Goal: Transaction & Acquisition: Purchase product/service

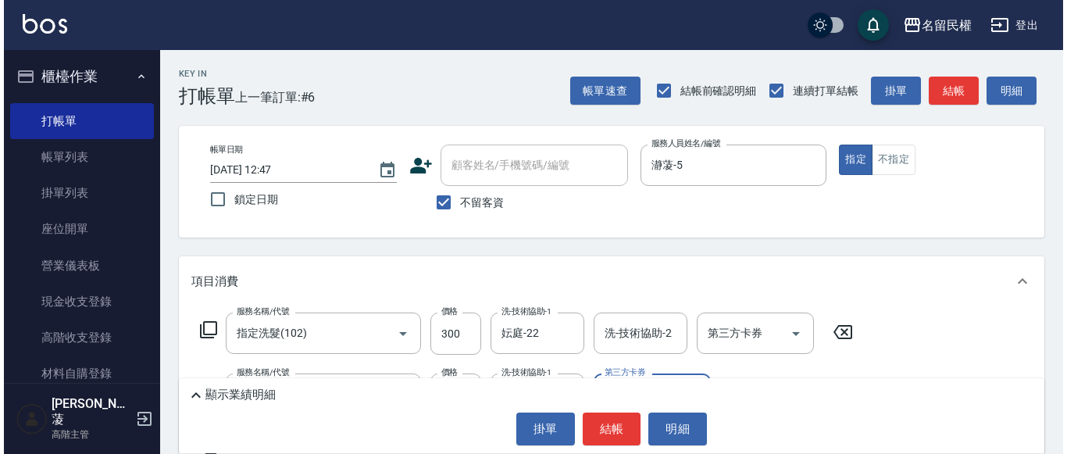
scroll to position [156, 0]
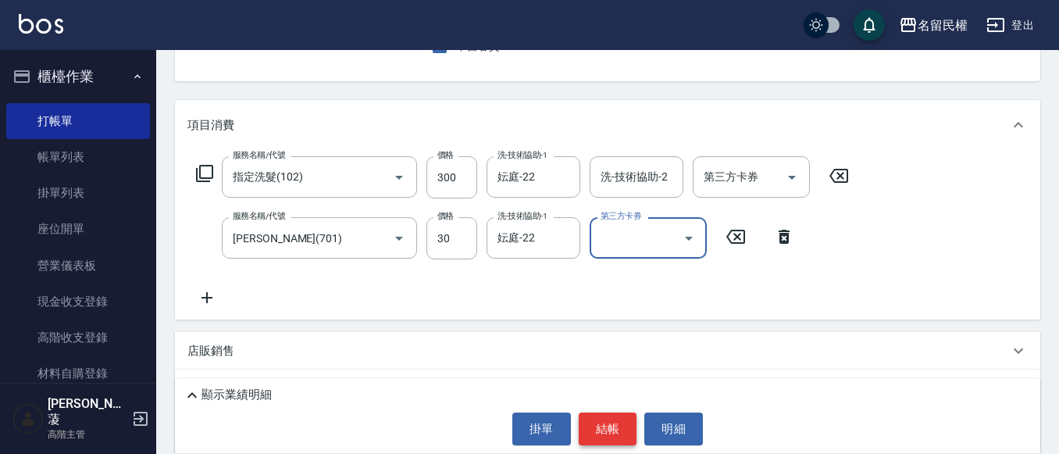
click at [601, 413] on button "結帳" at bounding box center [608, 429] width 59 height 33
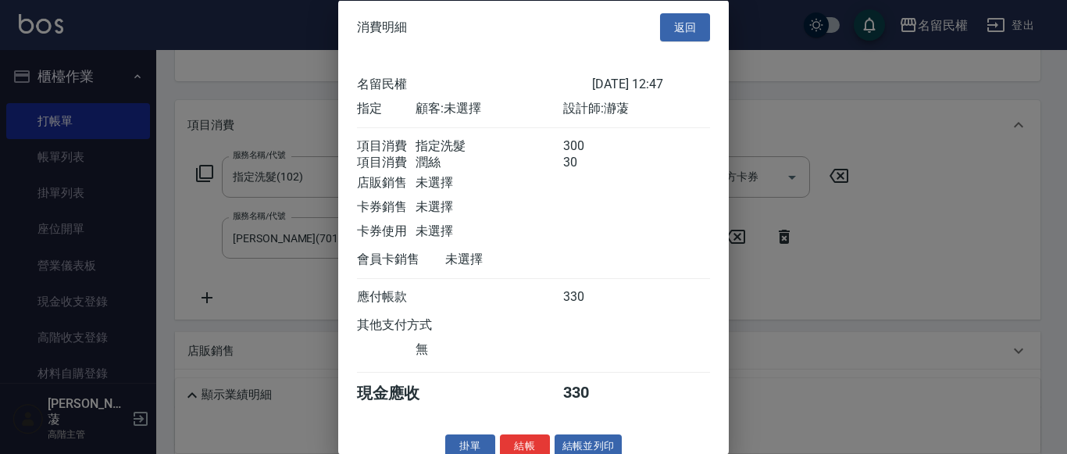
scroll to position [39, 0]
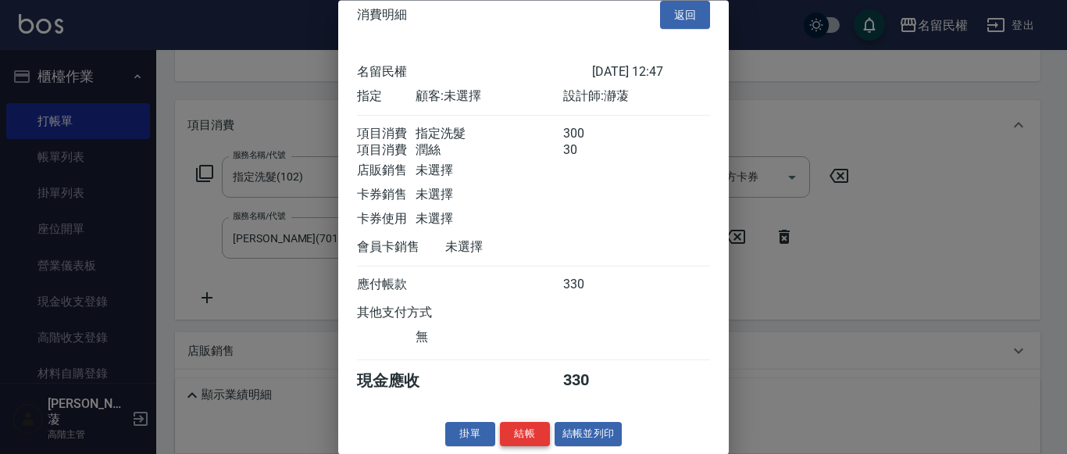
click at [532, 425] on button "結帳" at bounding box center [525, 435] width 50 height 24
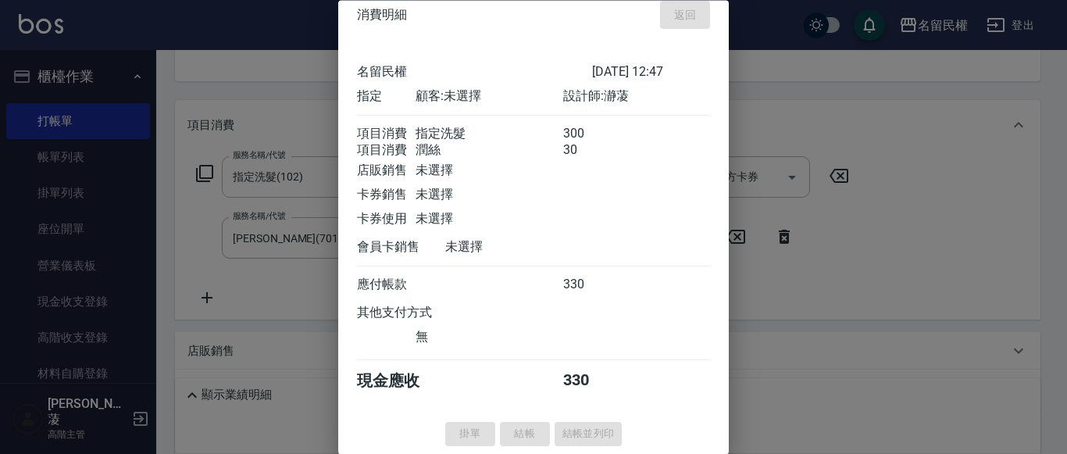
type input "[DATE] 14:14"
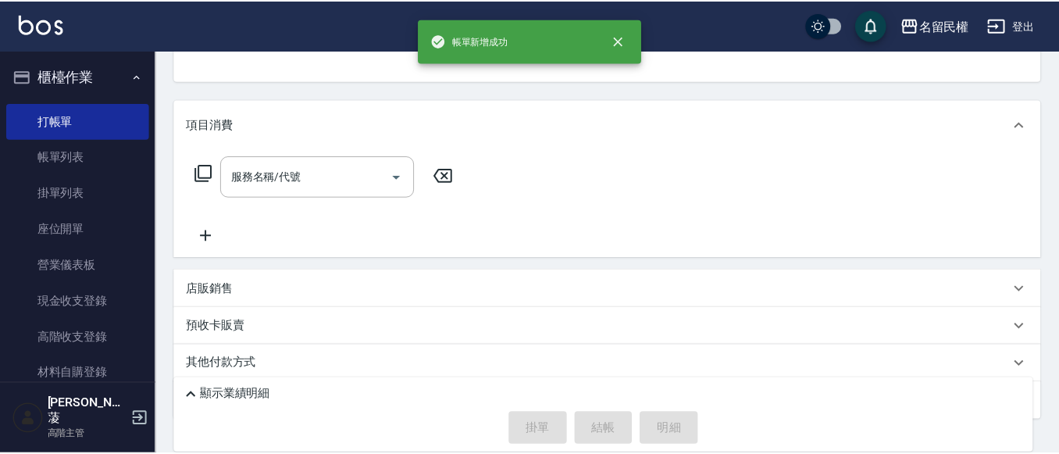
scroll to position [152, 0]
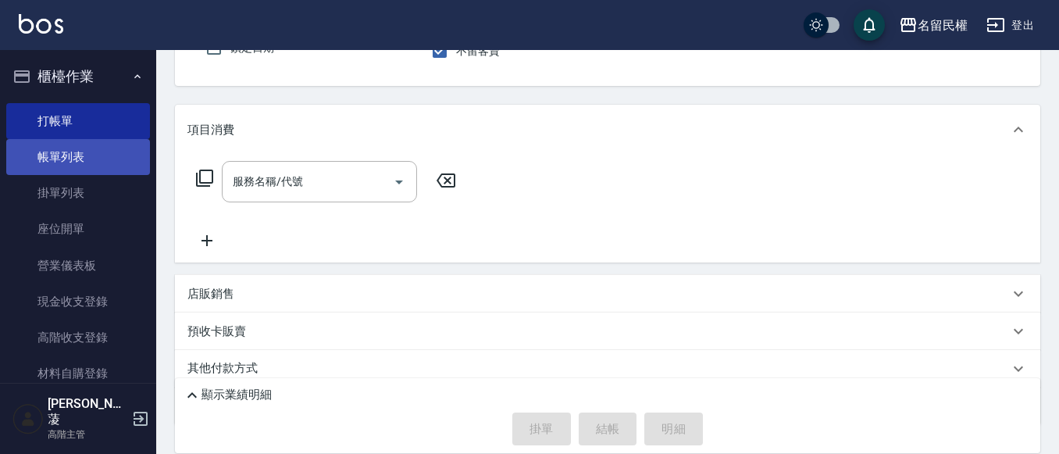
click at [39, 150] on link "帳單列表" at bounding box center [78, 157] width 144 height 36
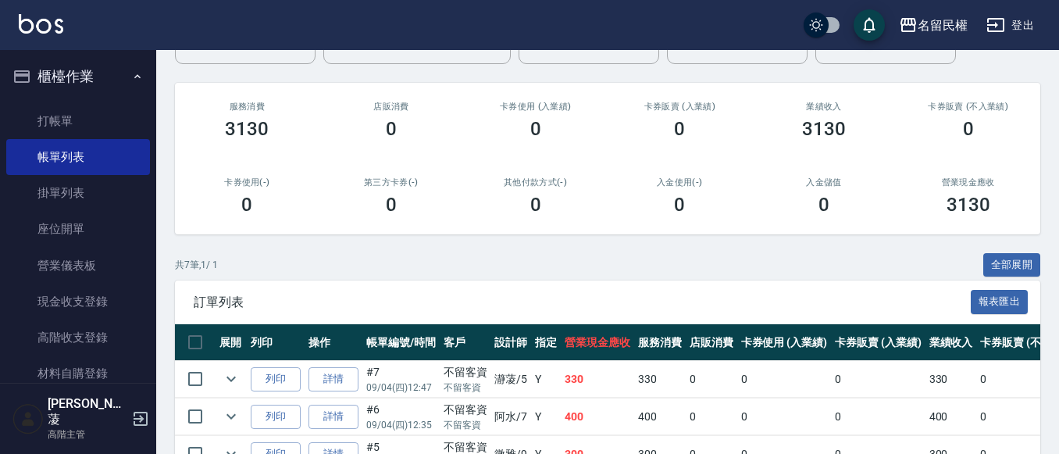
scroll to position [234, 0]
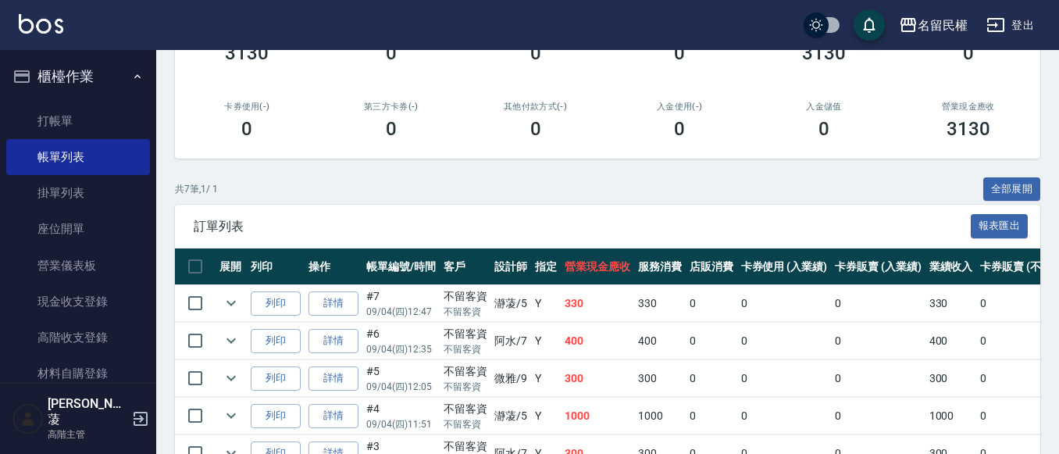
click at [328, 309] on link "詳情" at bounding box center [334, 303] width 50 height 24
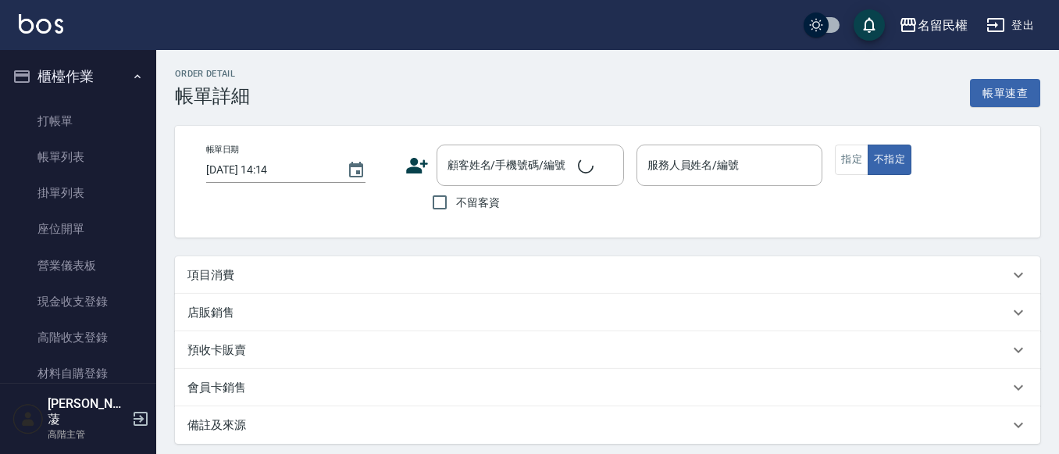
type input "[DATE] 12:47"
checkbox input "true"
type input "瀞蓤-5"
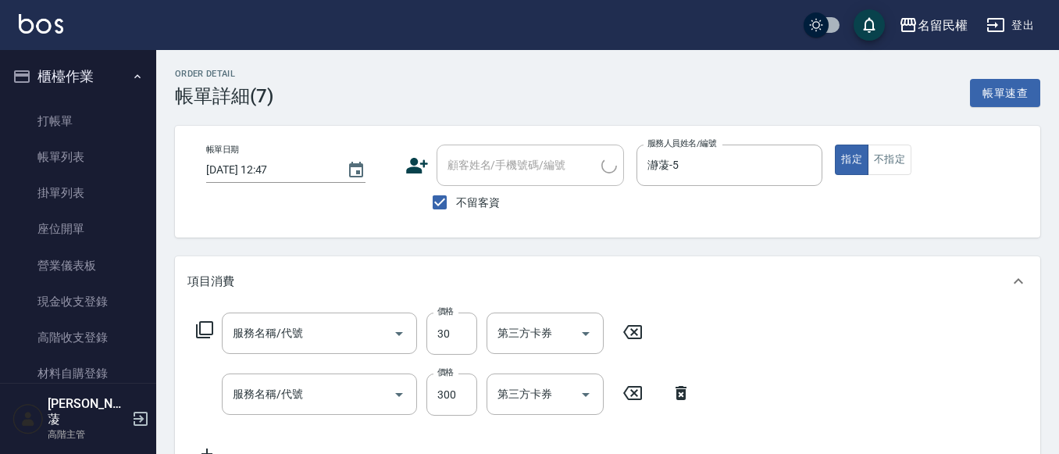
scroll to position [78, 0]
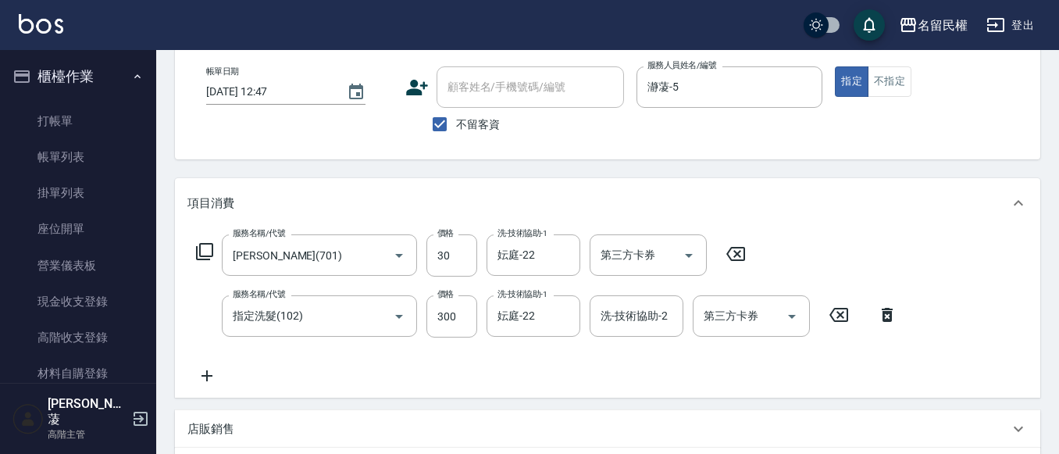
type input "[PERSON_NAME](701)"
type input "指定洗髮(102)"
click at [453, 324] on input "300" at bounding box center [452, 316] width 51 height 42
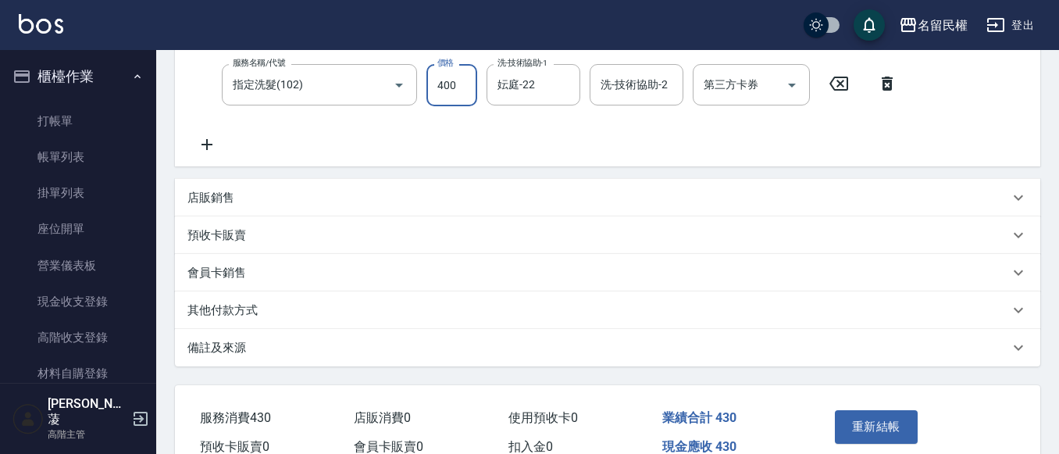
scroll to position [313, 0]
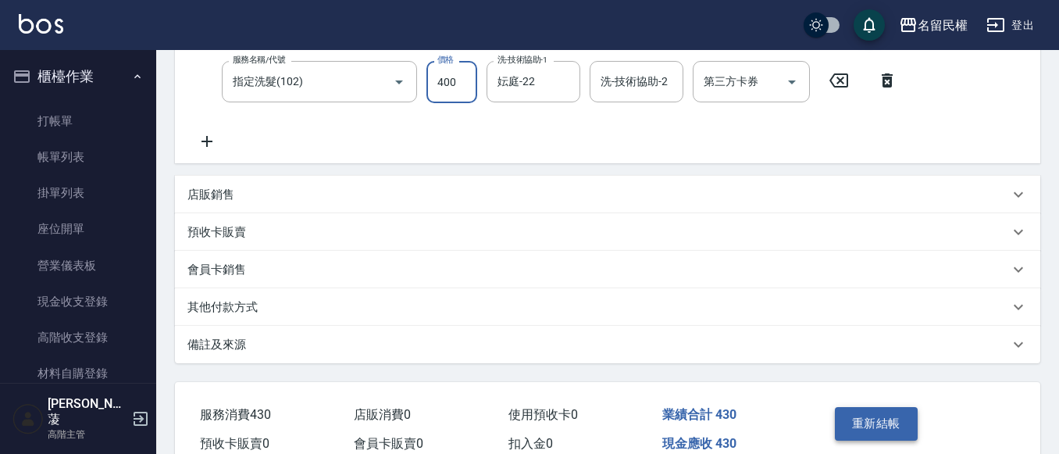
type input "400"
drag, startPoint x: 875, startPoint y: 423, endPoint x: 822, endPoint y: 418, distance: 53.4
click at [876, 423] on button "重新結帳" at bounding box center [876, 423] width 83 height 33
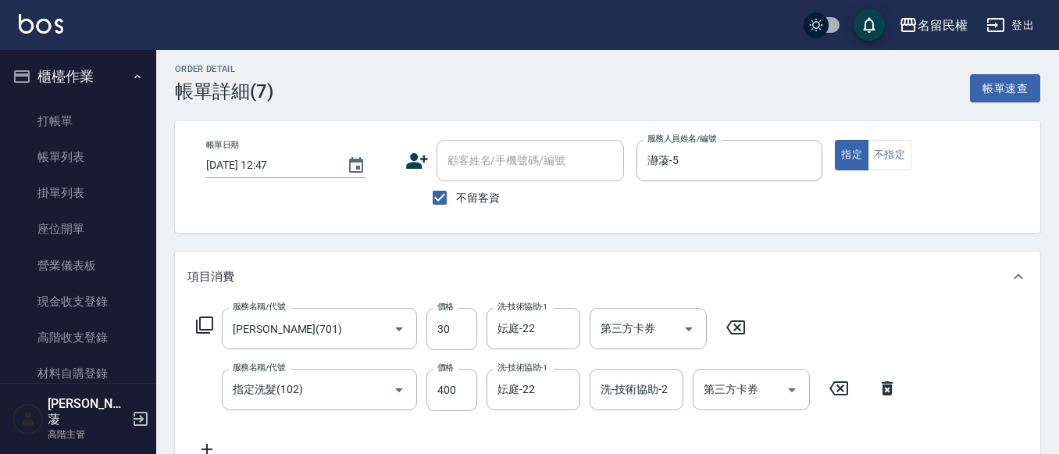
scroll to position [0, 0]
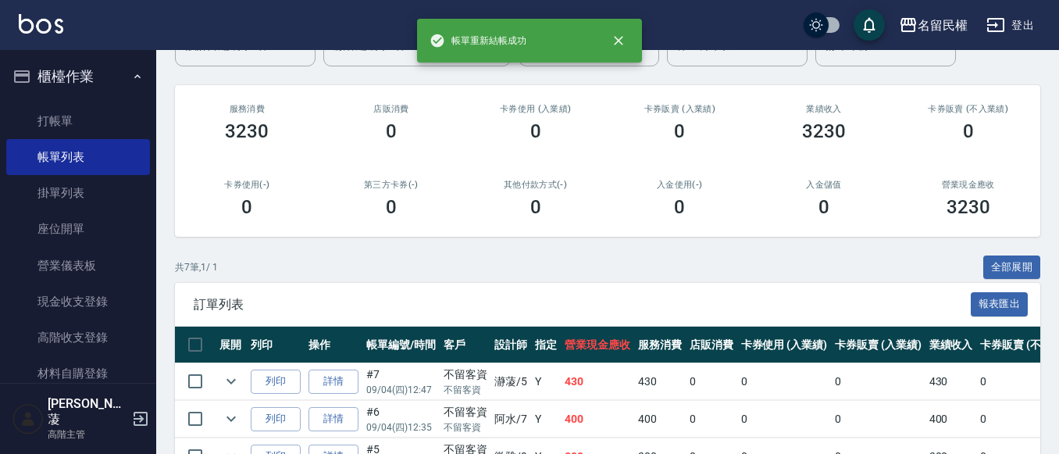
scroll to position [78, 0]
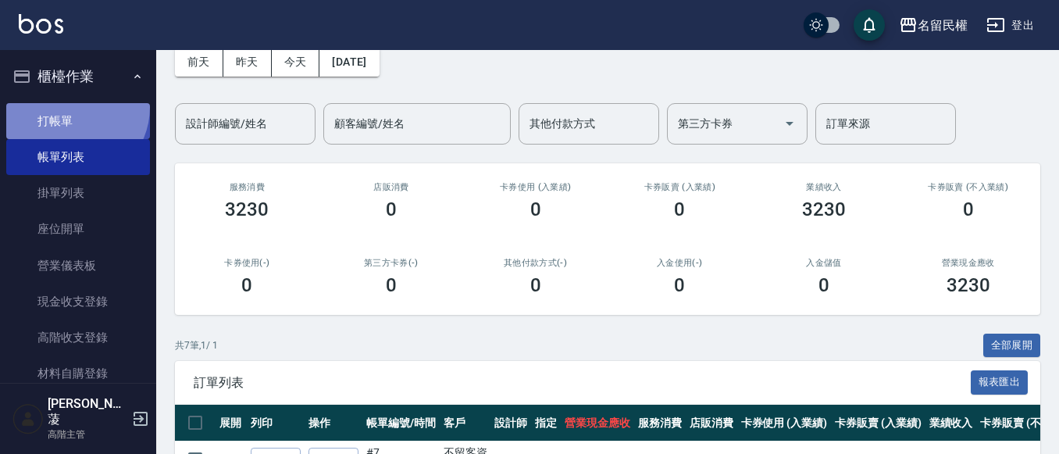
click at [71, 108] on link "打帳單" at bounding box center [78, 121] width 144 height 36
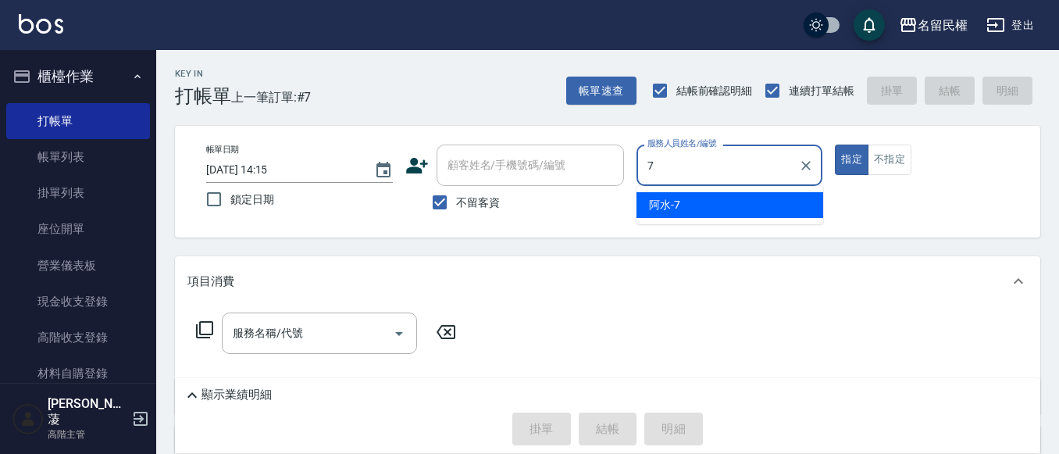
type input "阿水-7"
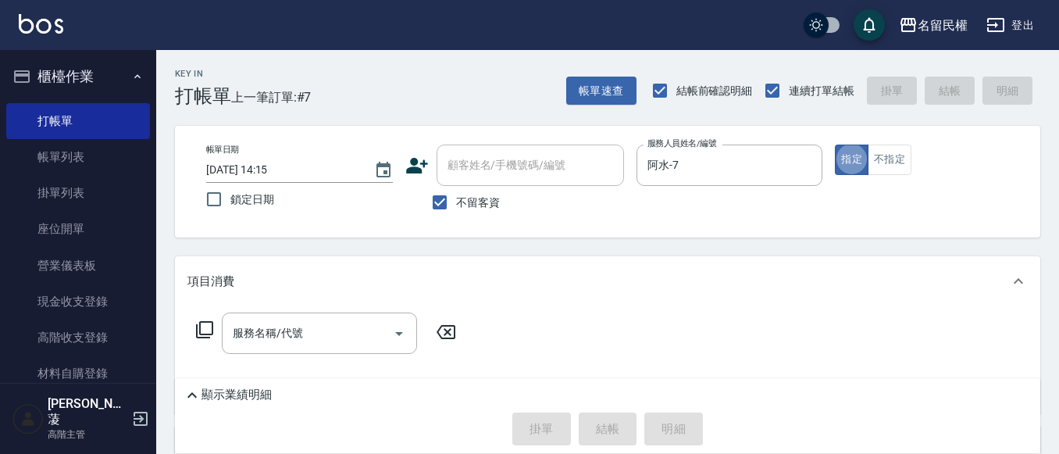
type button "true"
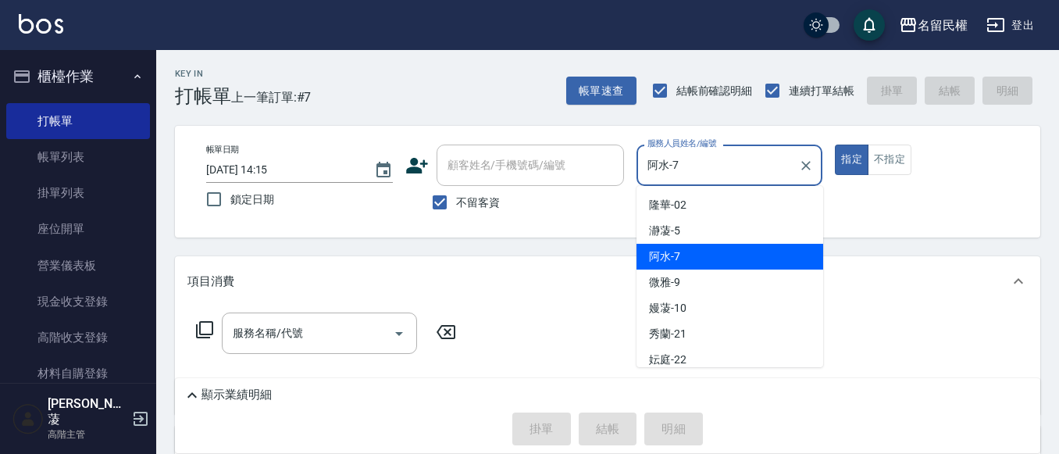
click at [725, 168] on input "阿水-7" at bounding box center [718, 165] width 149 height 27
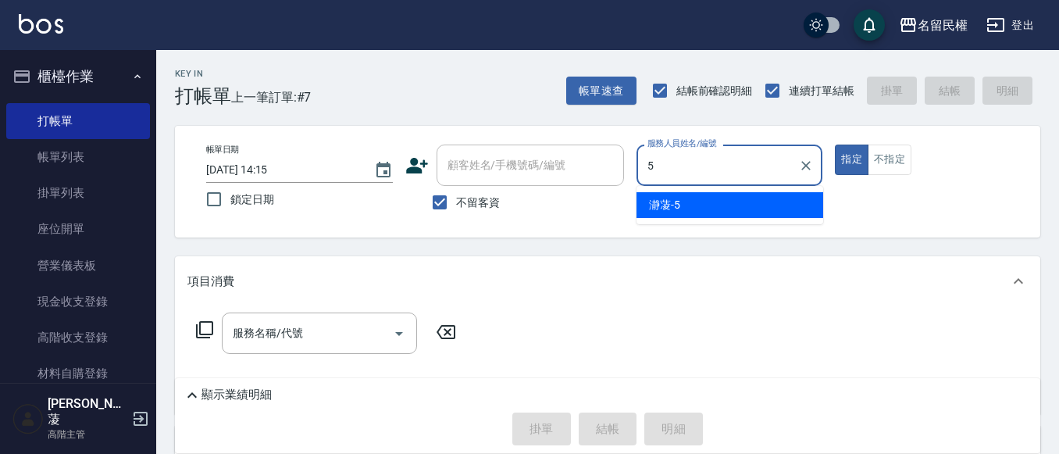
type input "瀞蓤-5"
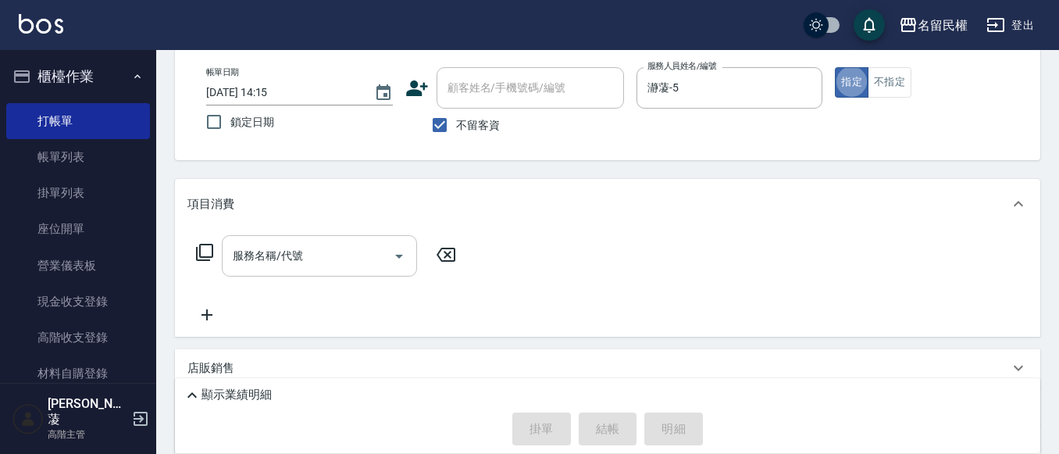
scroll to position [78, 0]
click at [347, 256] on input "服務名稱/代號" at bounding box center [308, 254] width 158 height 27
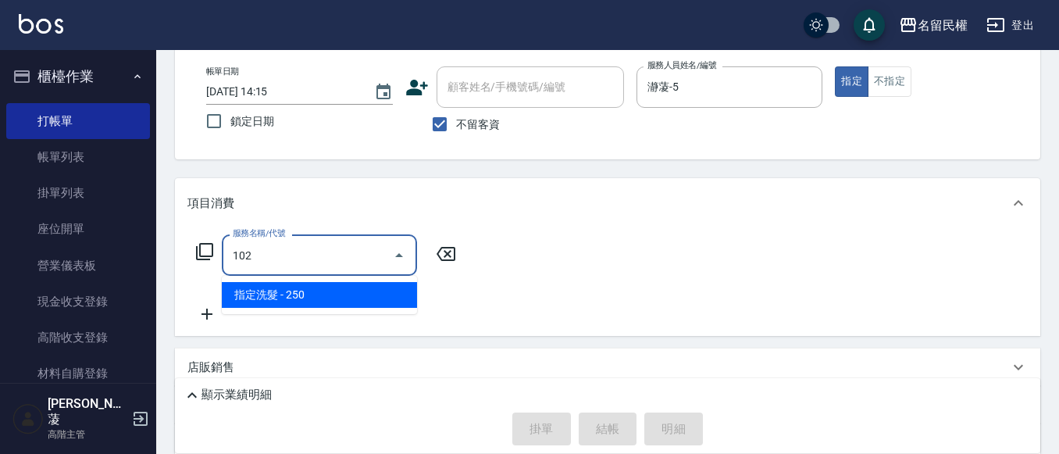
type input "指定洗髮(102)"
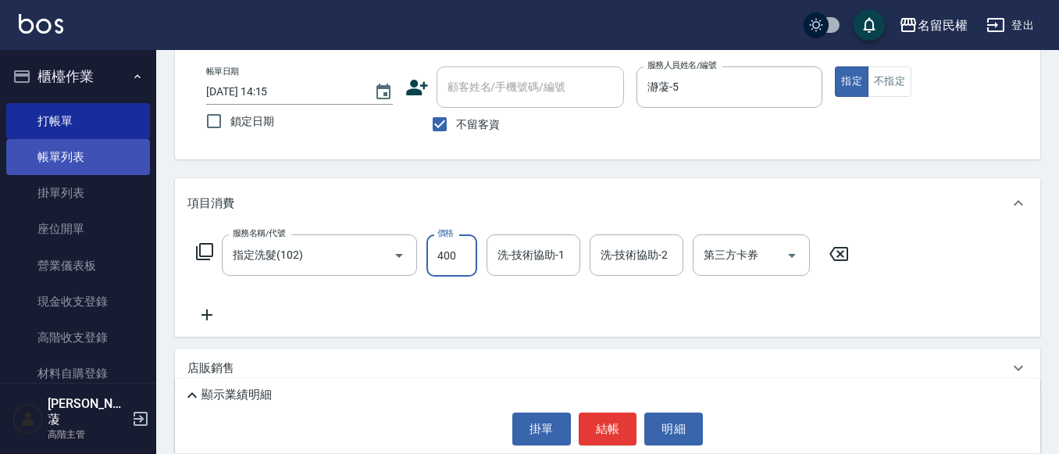
type input "400"
click at [59, 153] on link "帳單列表" at bounding box center [78, 157] width 144 height 36
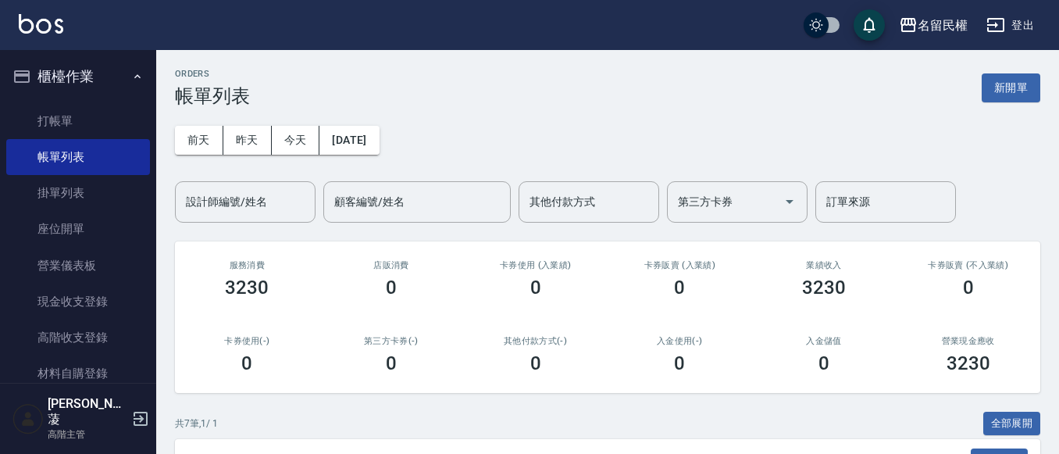
scroll to position [391, 0]
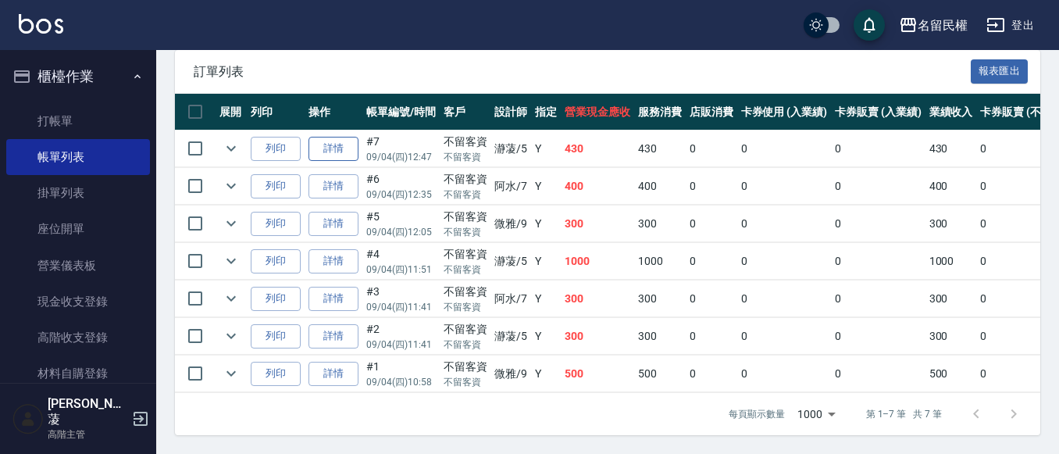
click at [334, 148] on link "詳情" at bounding box center [334, 149] width 50 height 24
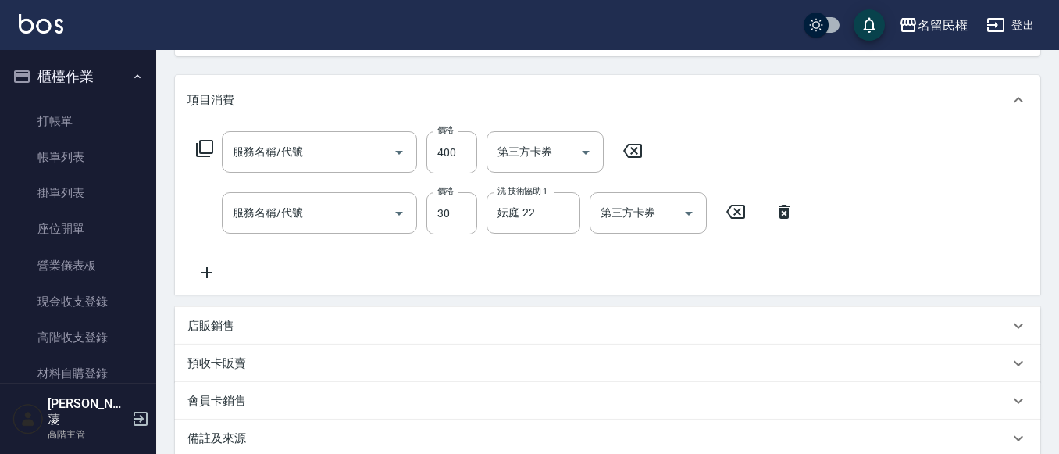
type input "[DATE] 12:47"
checkbox input "true"
type input "瀞蓤-5"
type input "指定洗髮(102)"
type input "[PERSON_NAME](701)"
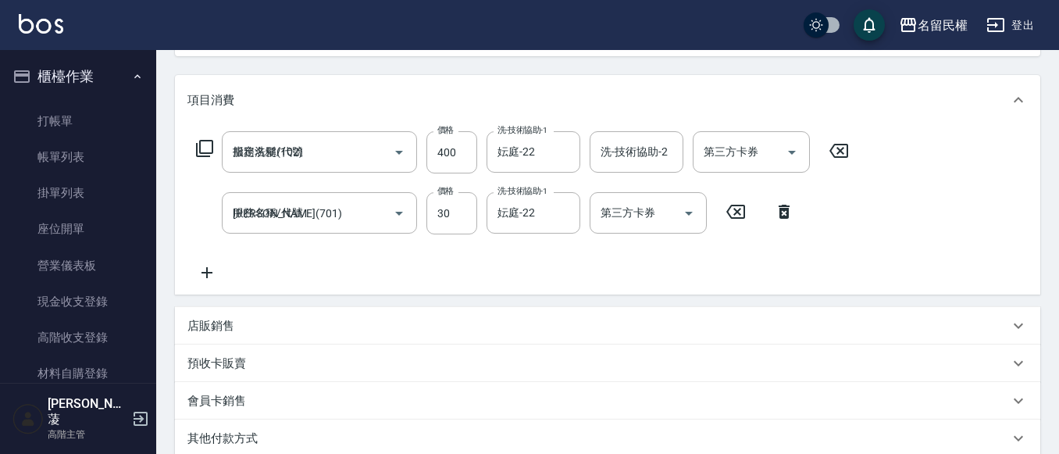
scroll to position [313, 0]
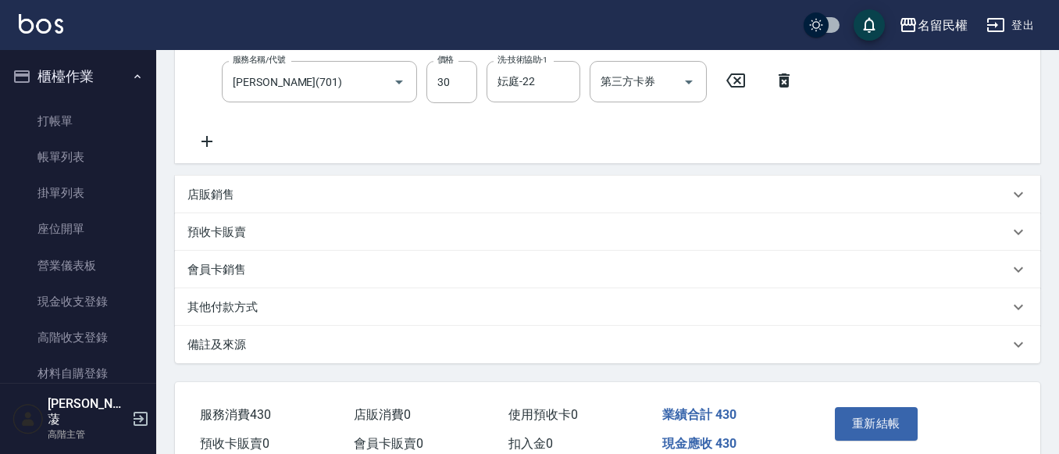
click at [200, 150] on icon at bounding box center [207, 141] width 39 height 19
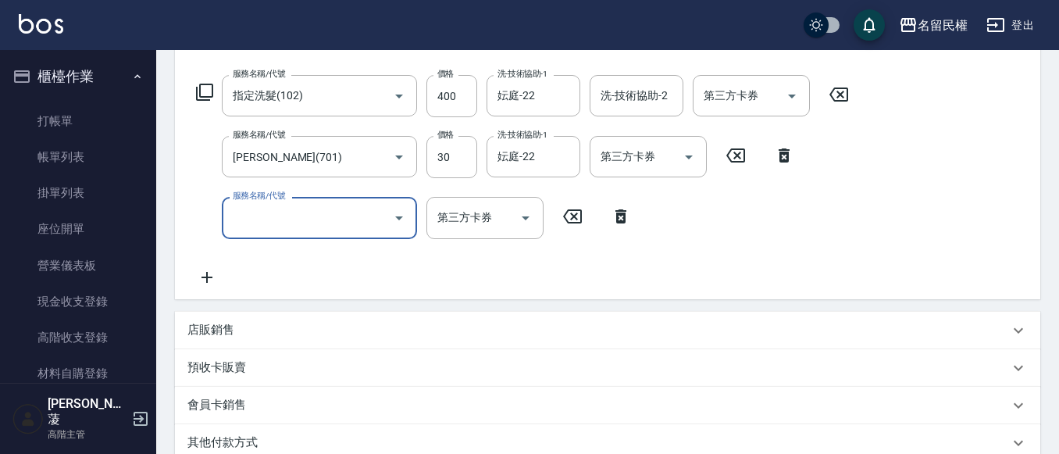
scroll to position [234, 0]
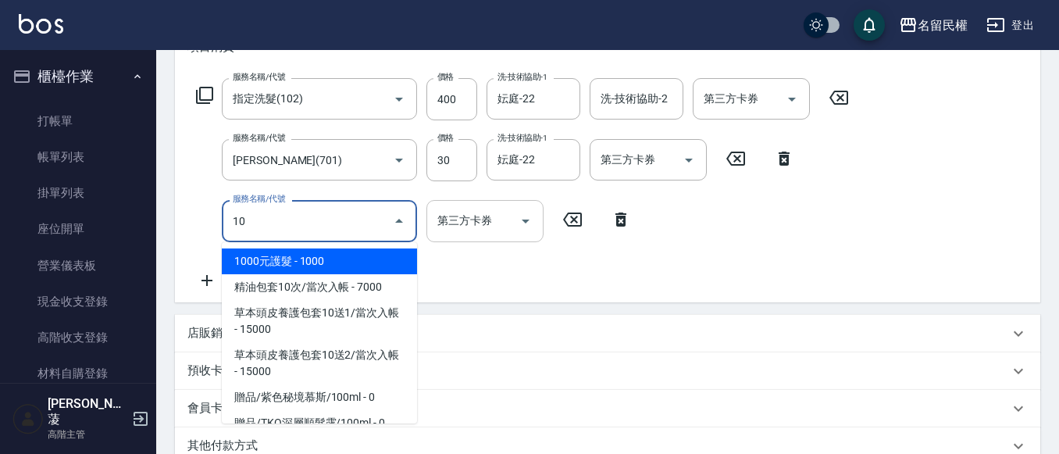
type input "1"
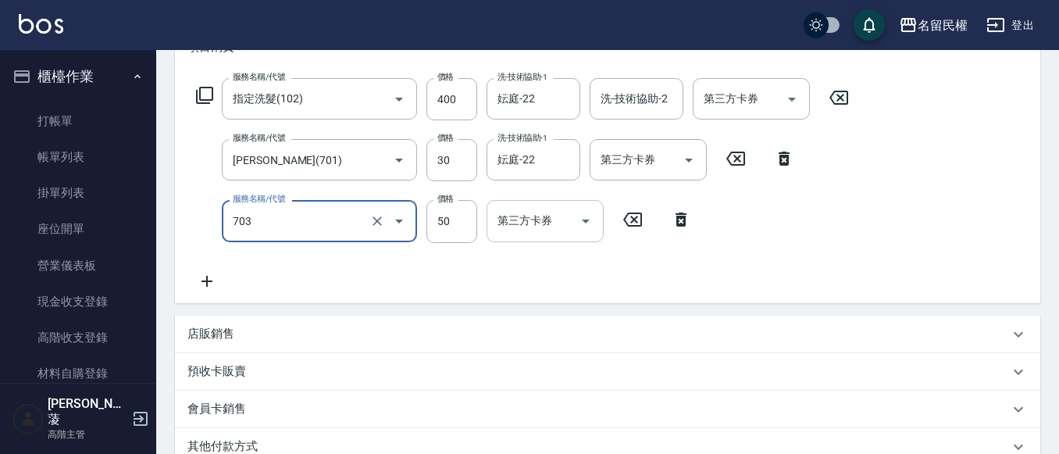
type input "青捲/吹捲/夾直/電棒/夾玉米鬚(703)"
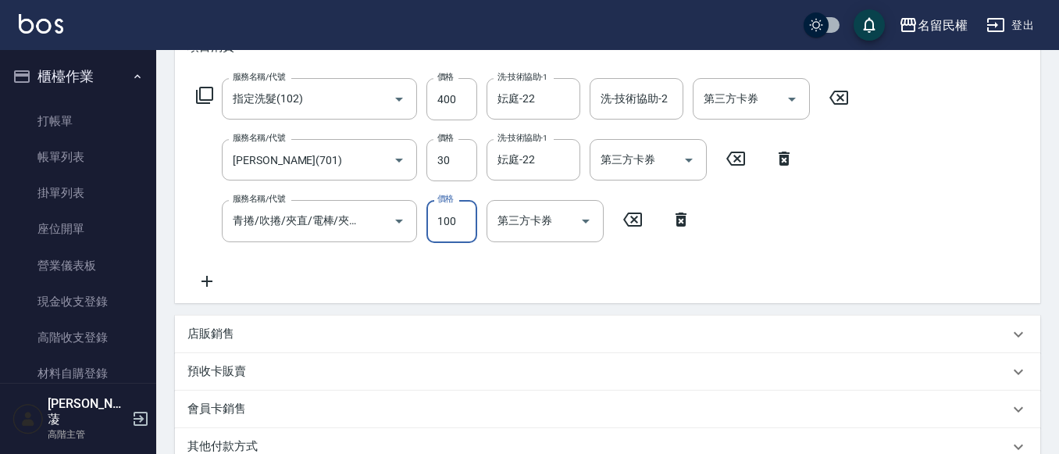
type input "100"
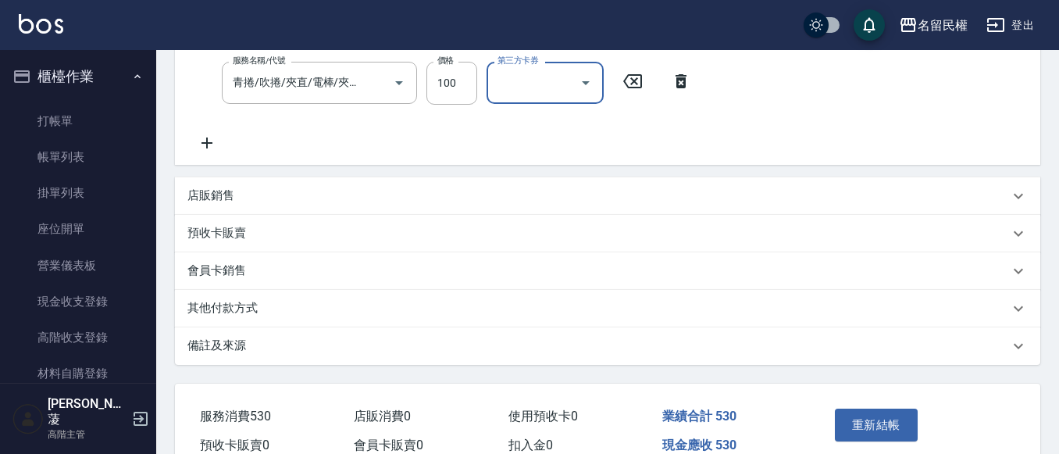
scroll to position [452, 0]
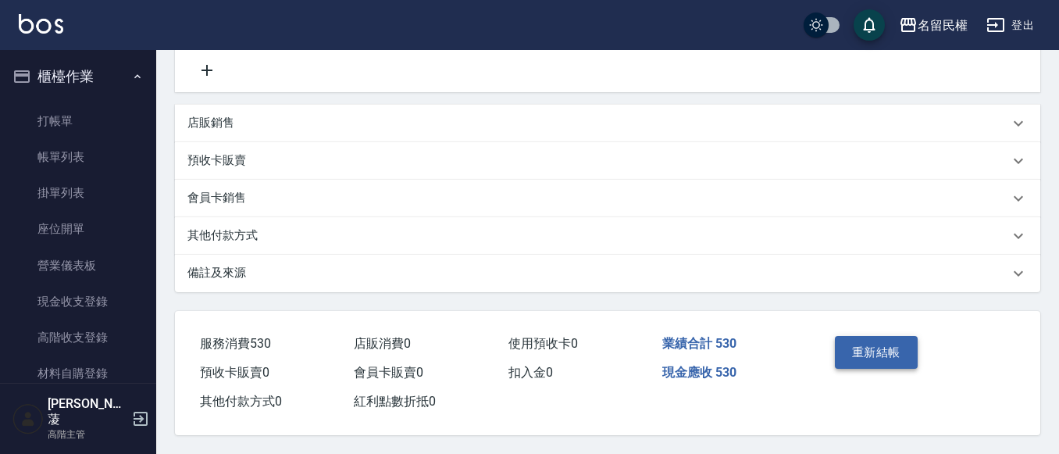
click at [881, 353] on button "重新結帳" at bounding box center [876, 352] width 83 height 33
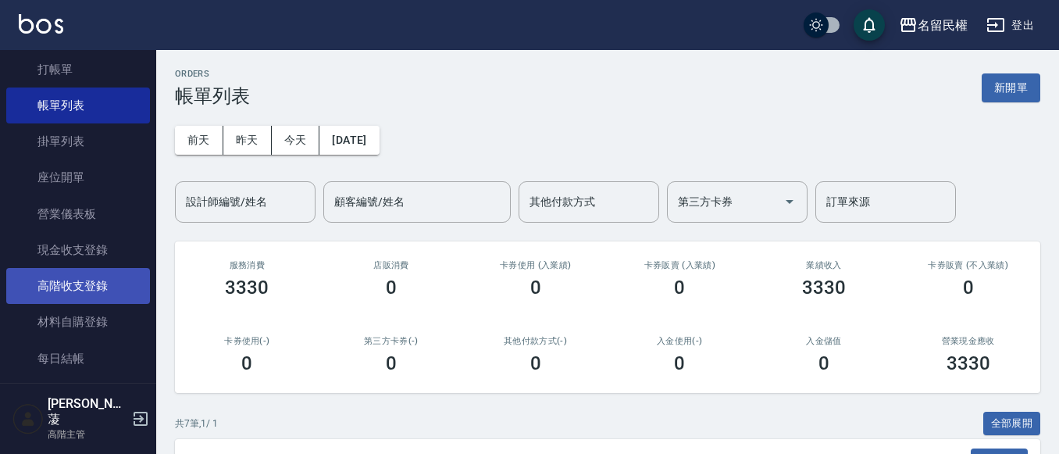
scroll to position [78, 0]
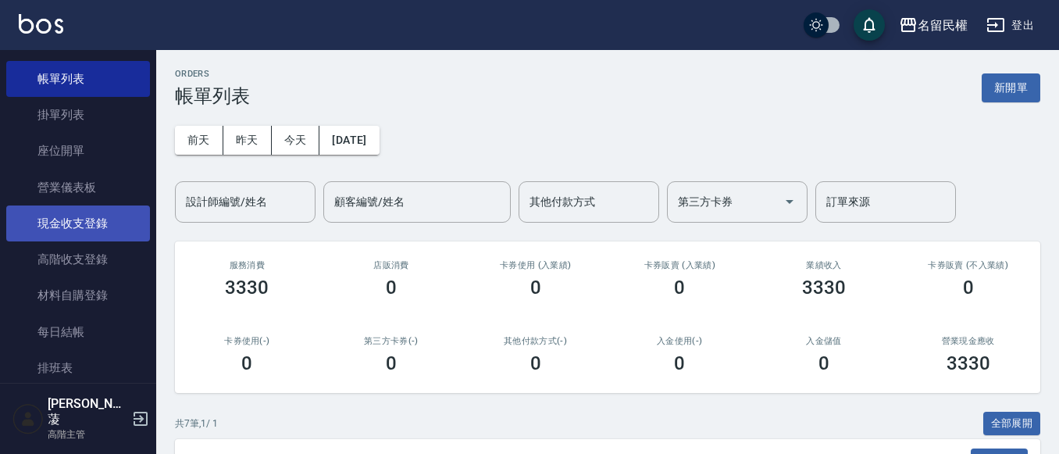
click at [69, 217] on link "現金收支登錄" at bounding box center [78, 223] width 144 height 36
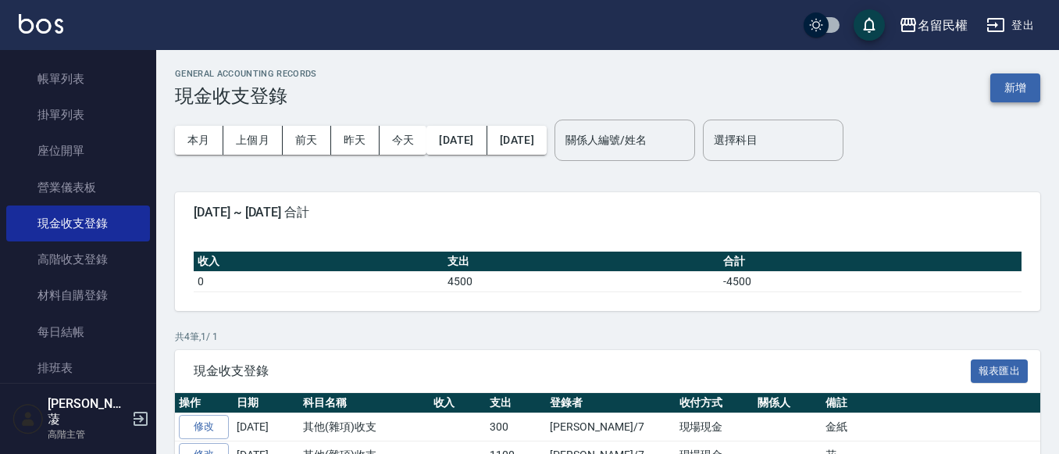
click at [1010, 88] on button "新增" at bounding box center [1016, 87] width 50 height 29
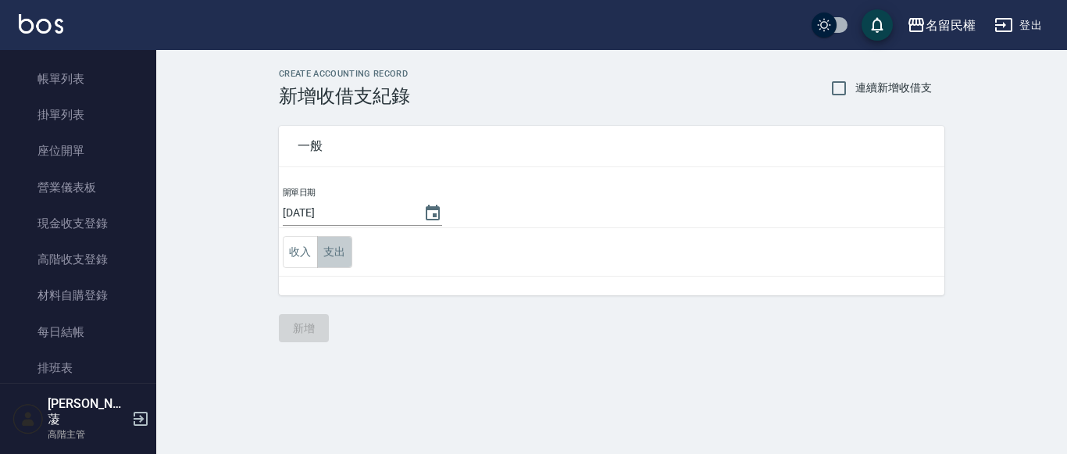
click at [346, 263] on button "支出" at bounding box center [334, 252] width 35 height 32
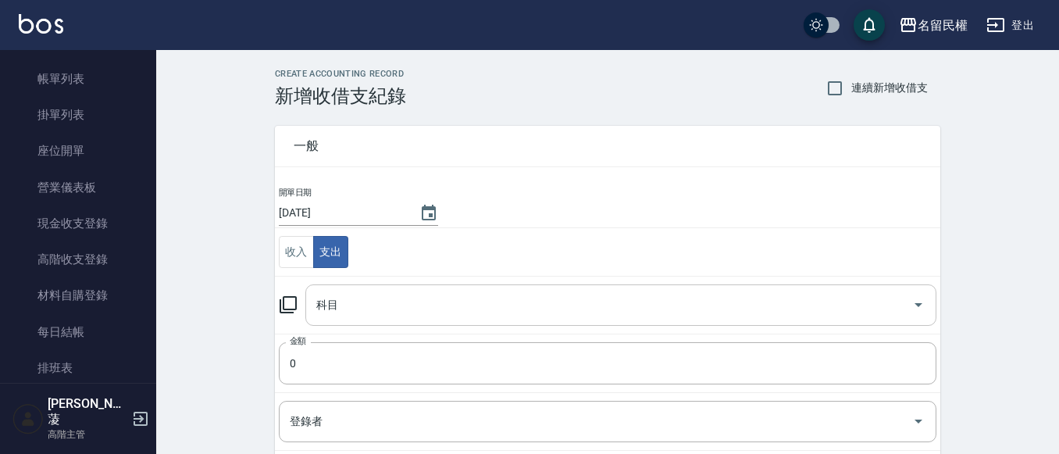
click at [395, 317] on input "科目" at bounding box center [610, 304] width 594 height 27
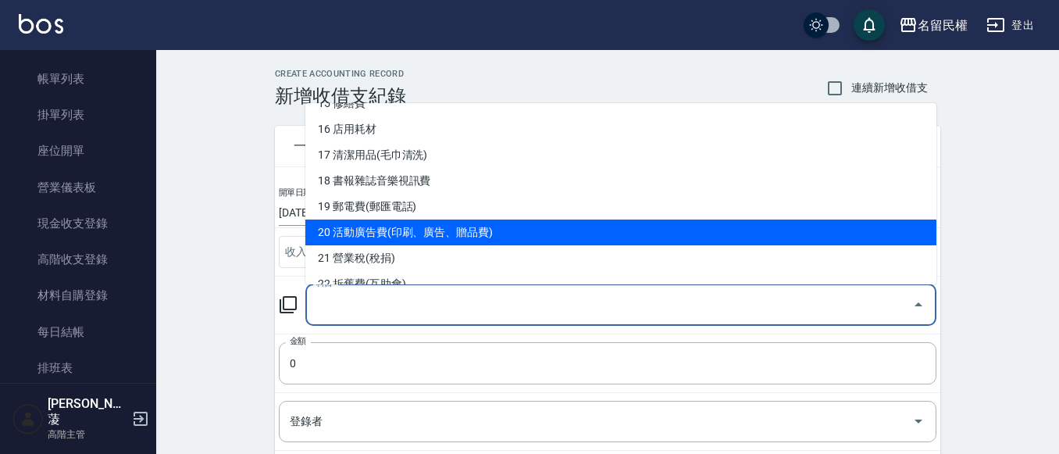
scroll to position [313, 0]
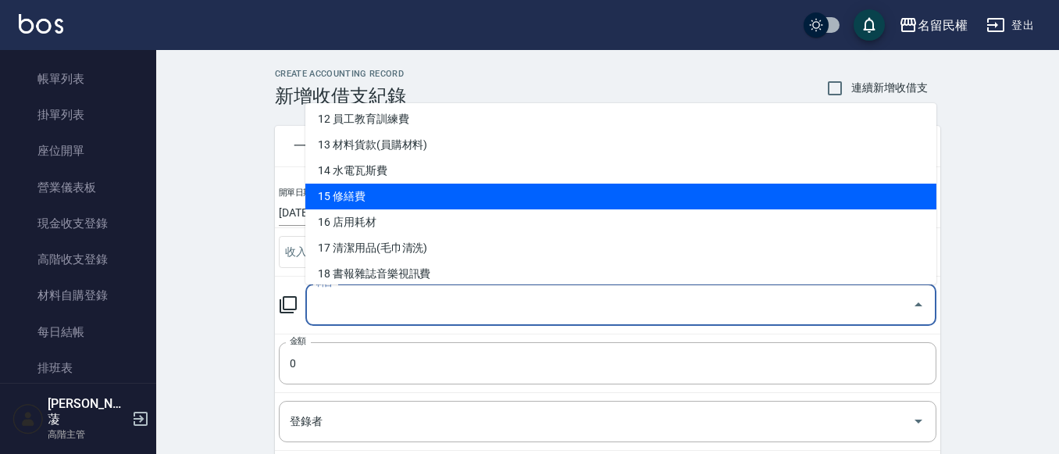
click at [460, 188] on li "15 修繕費" at bounding box center [620, 197] width 631 height 26
type input "15 修繕費"
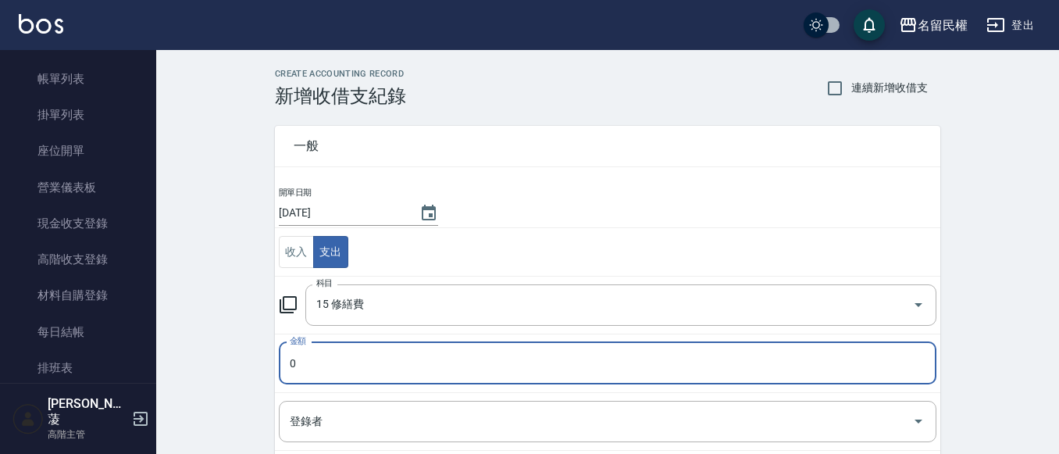
scroll to position [78, 0]
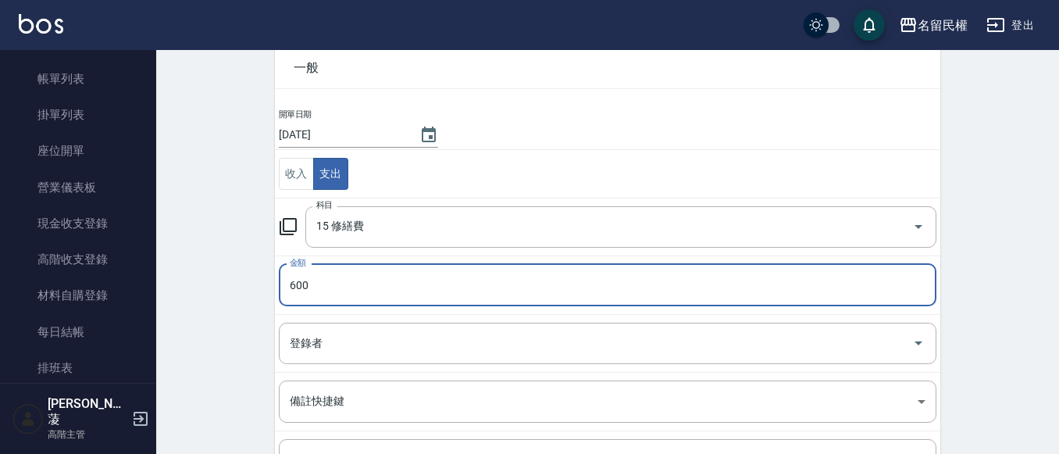
type input "600"
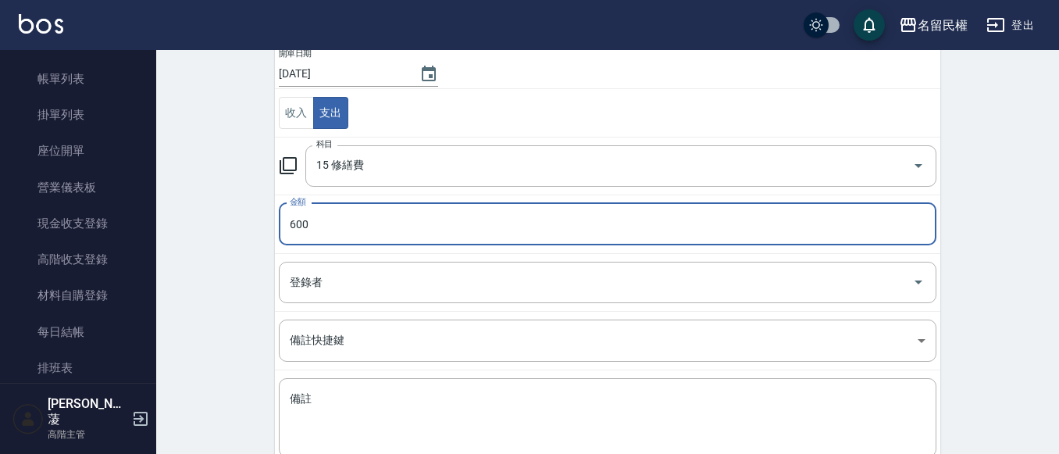
scroll to position [156, 0]
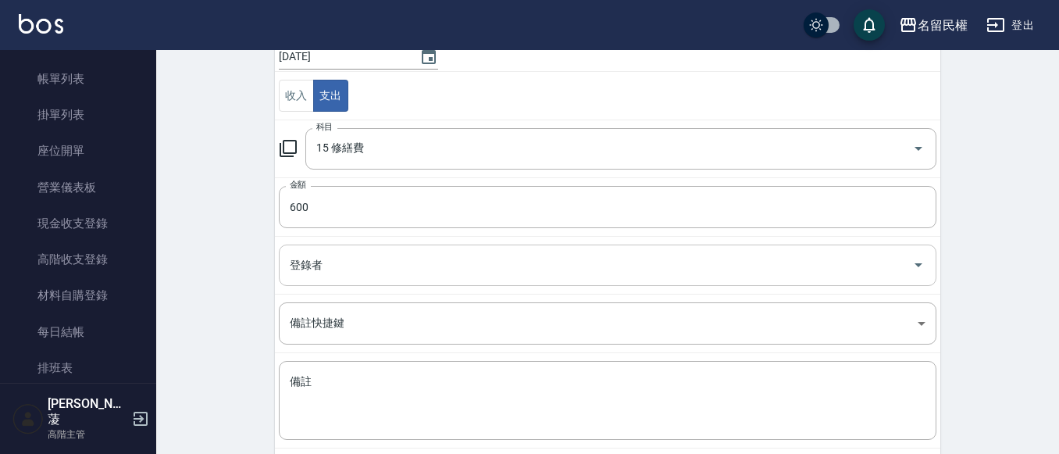
click at [381, 272] on input "登錄者" at bounding box center [596, 265] width 620 height 27
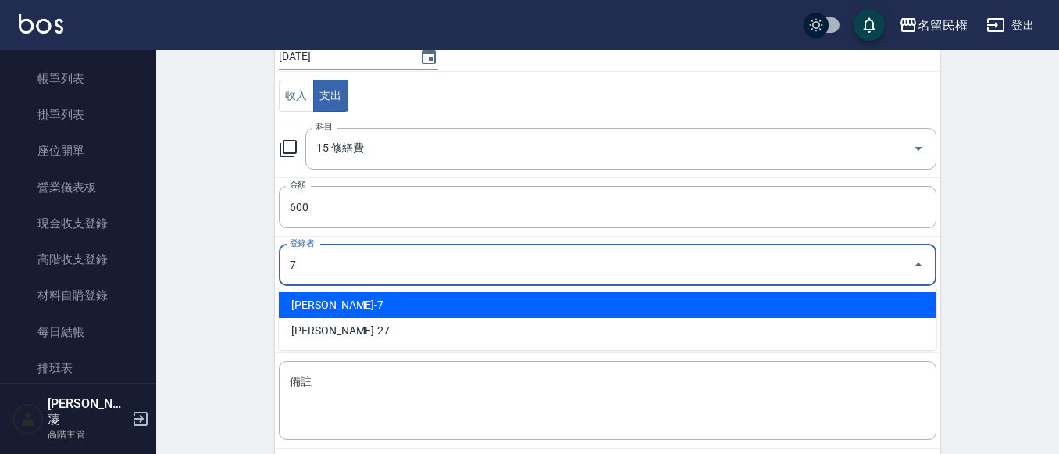
type input "[PERSON_NAME]-7"
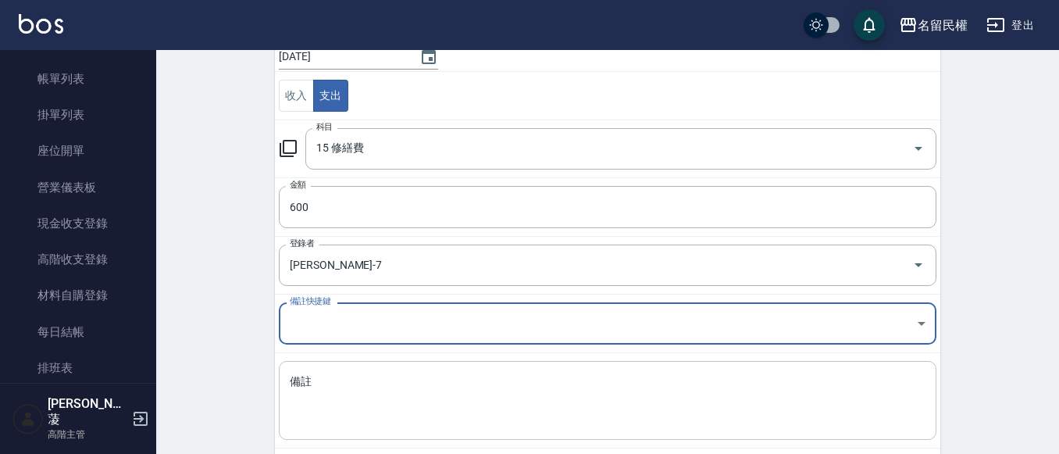
scroll to position [236, 0]
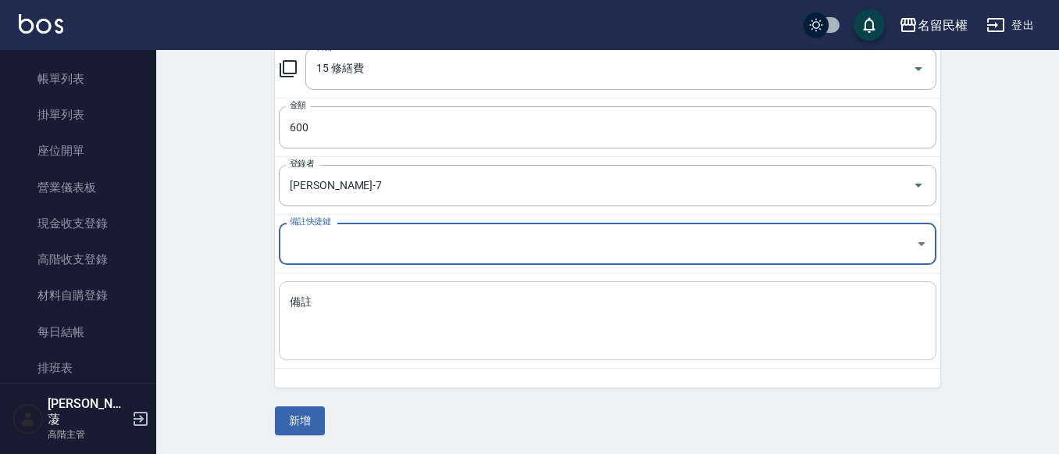
click at [392, 312] on textarea "備註" at bounding box center [608, 321] width 636 height 53
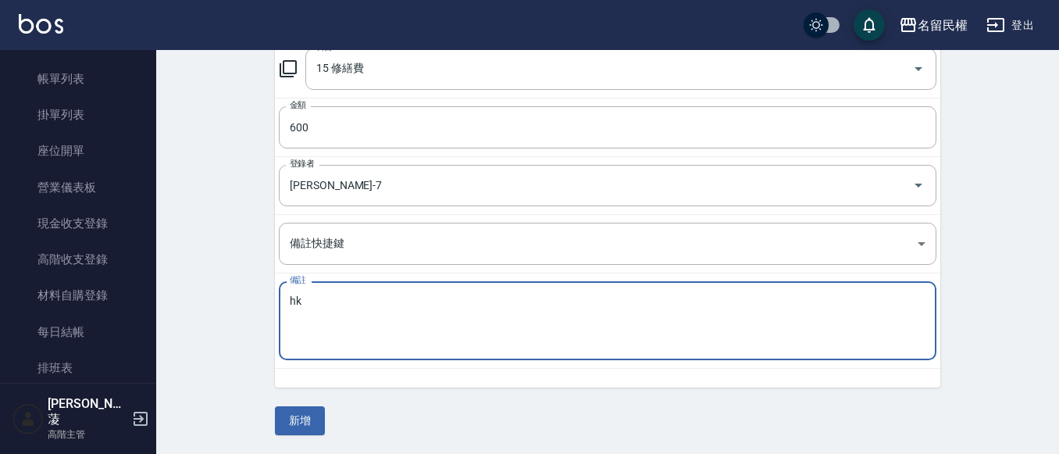
type textarea "h"
type textarea "ㄜ"
type textarea "廁所"
click at [288, 419] on button "新增" at bounding box center [300, 420] width 50 height 29
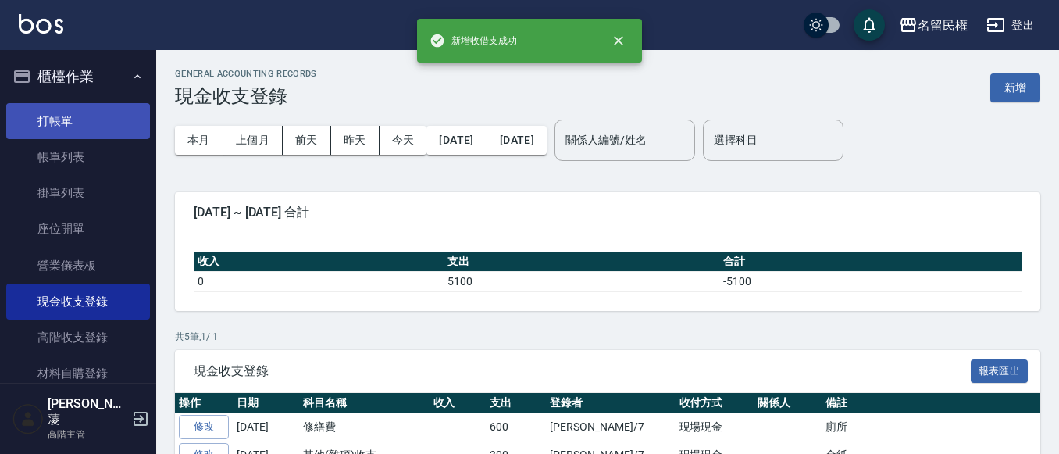
click at [121, 124] on link "打帳單" at bounding box center [78, 121] width 144 height 36
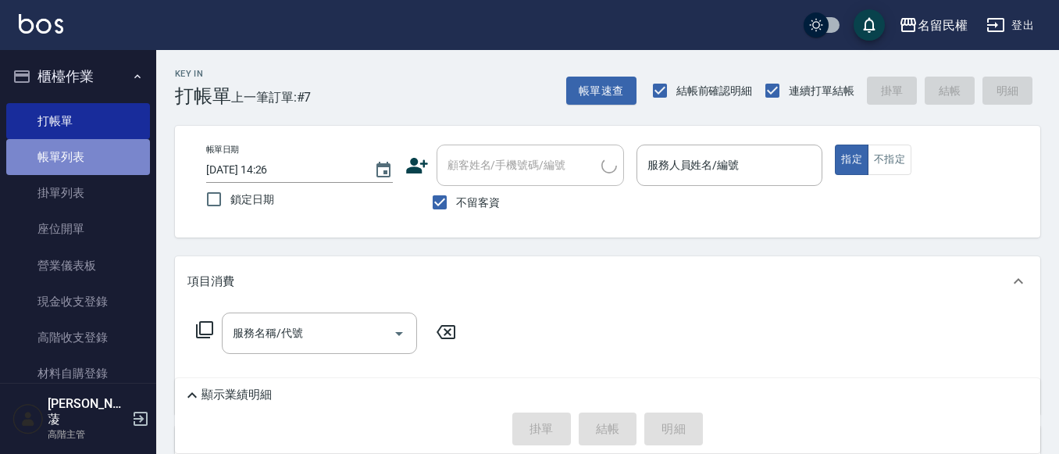
click at [96, 152] on link "帳單列表" at bounding box center [78, 157] width 144 height 36
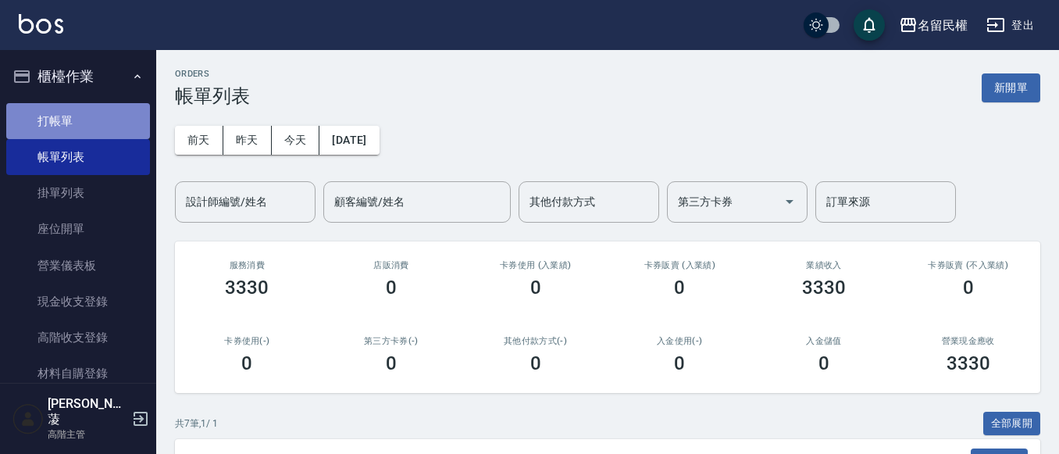
click at [102, 120] on link "打帳單" at bounding box center [78, 121] width 144 height 36
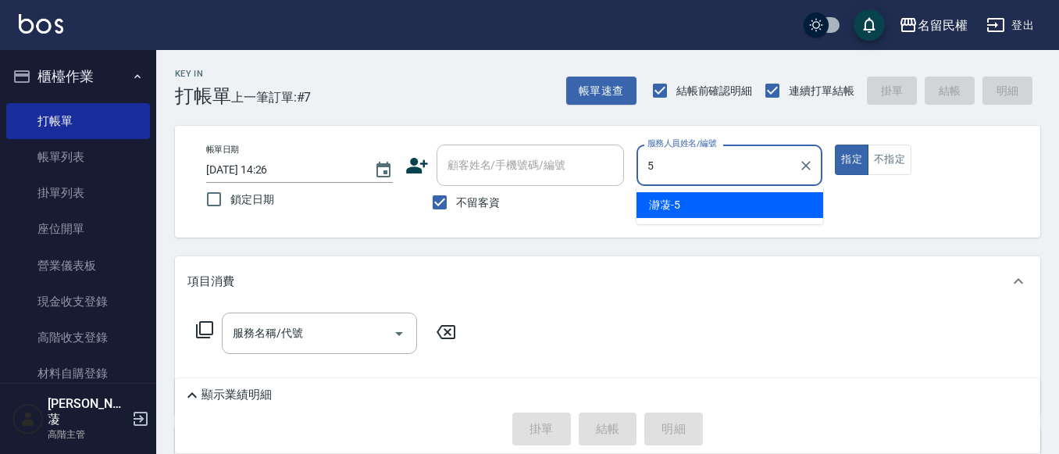
type input "瀞蓤-5"
type button "true"
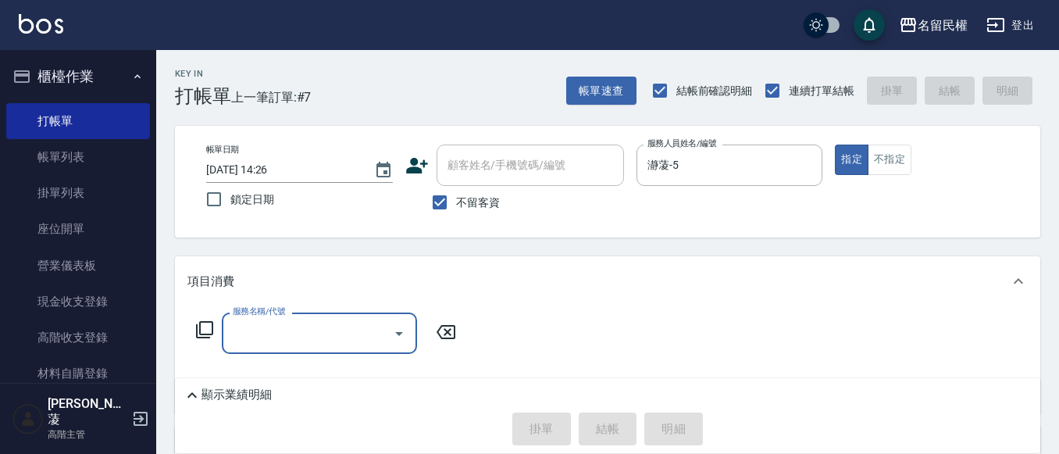
click at [400, 350] on div at bounding box center [398, 333] width 23 height 41
click at [405, 336] on icon "Open" at bounding box center [399, 333] width 19 height 19
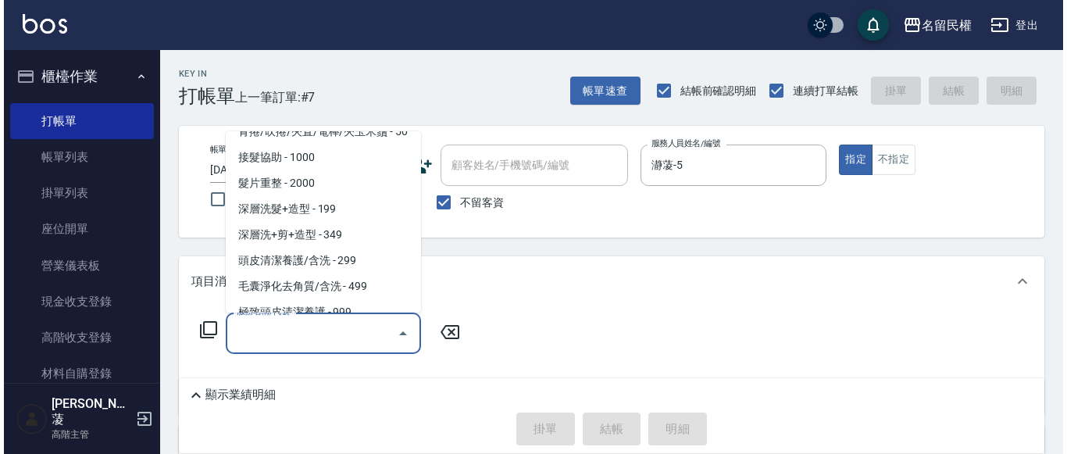
scroll to position [2500, 0]
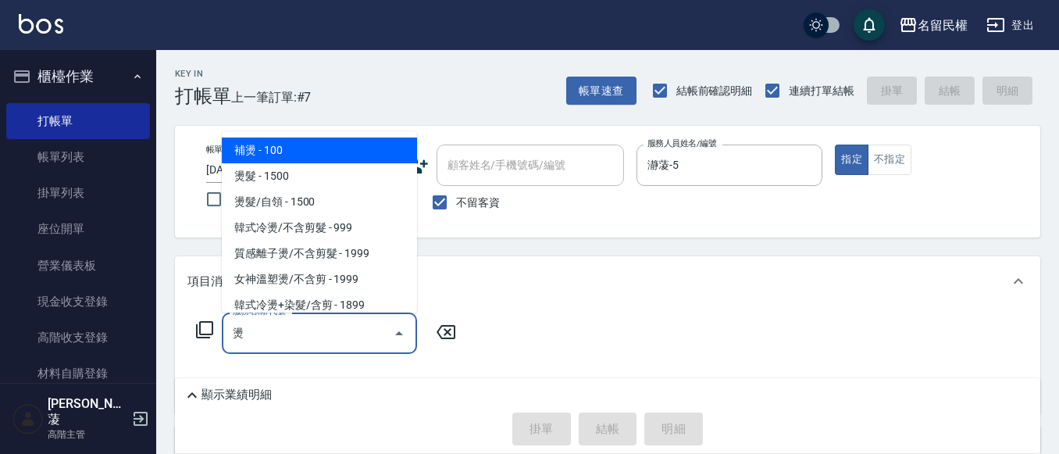
click at [313, 181] on span "燙髮 - 1500" at bounding box center [319, 176] width 195 height 26
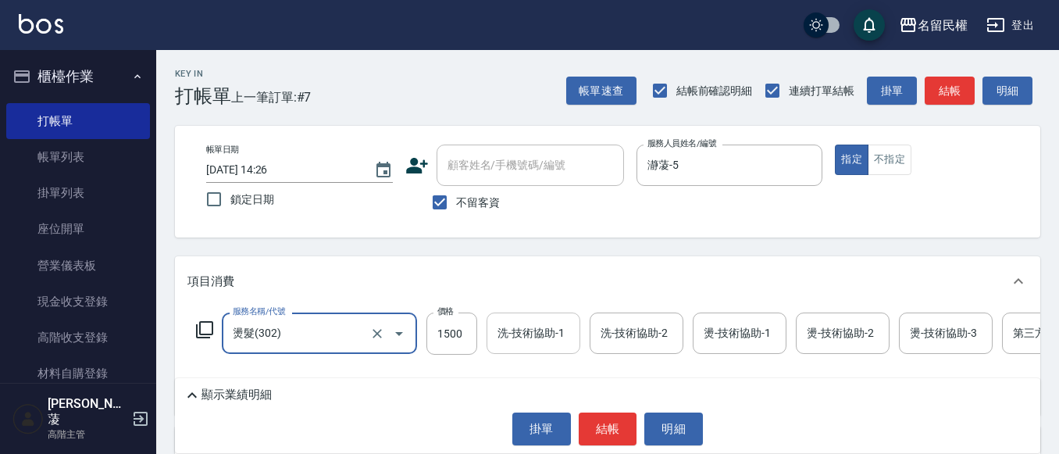
type input "燙髮(302)"
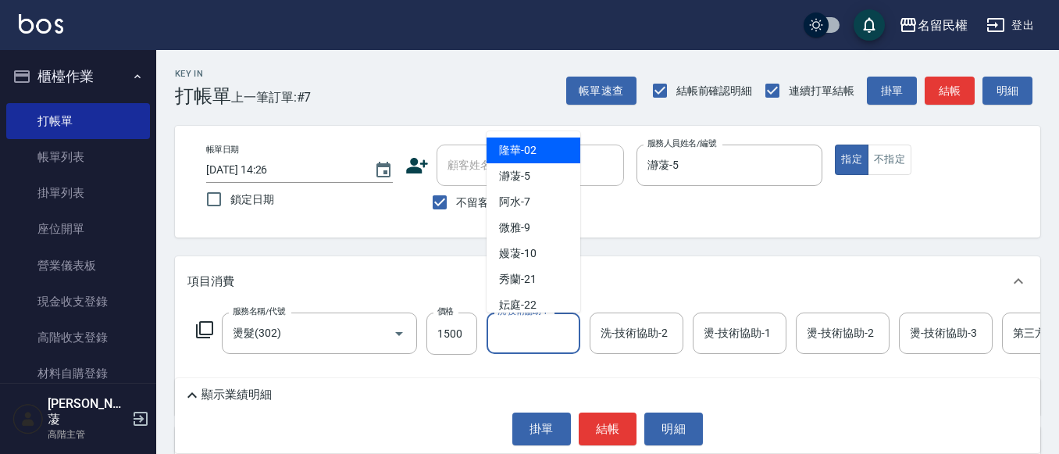
click at [552, 346] on input "洗-技術協助-1" at bounding box center [534, 333] width 80 height 27
drag, startPoint x: 546, startPoint y: 310, endPoint x: 380, endPoint y: 331, distance: 167.7
click at [542, 310] on div "妘庭 -22" at bounding box center [534, 305] width 94 height 26
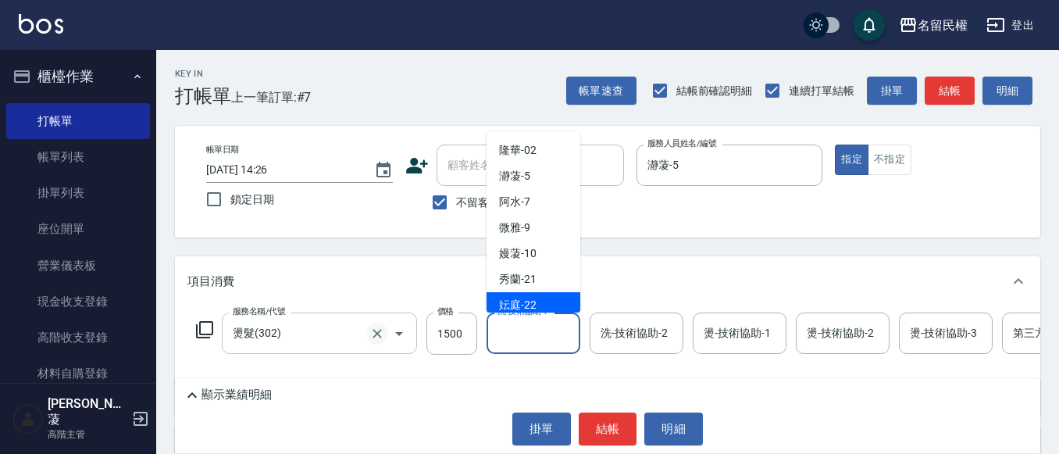
type input "妘庭-22"
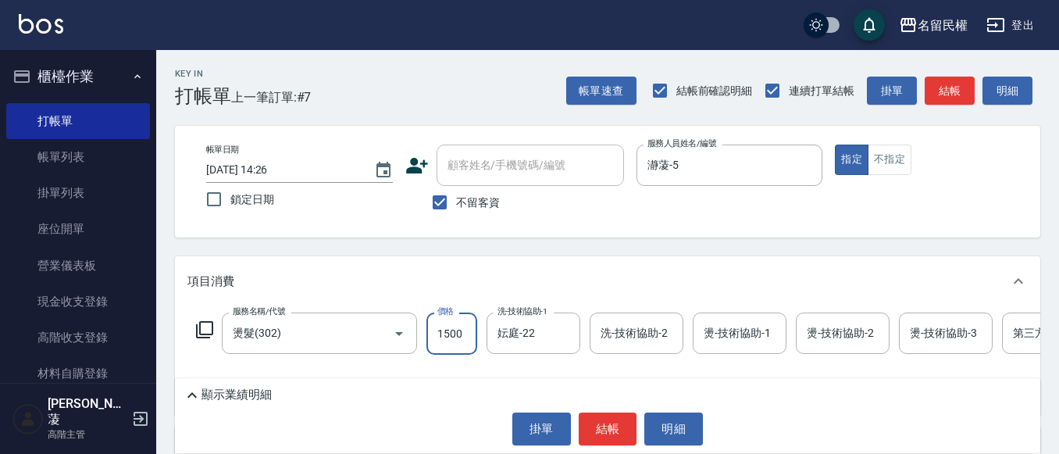
drag, startPoint x: 436, startPoint y: 321, endPoint x: 448, endPoint y: 329, distance: 14.7
click at [437, 321] on input "1500" at bounding box center [452, 334] width 51 height 42
type input "2000"
click at [773, 339] on input "燙-技術協助-1" at bounding box center [740, 333] width 80 height 27
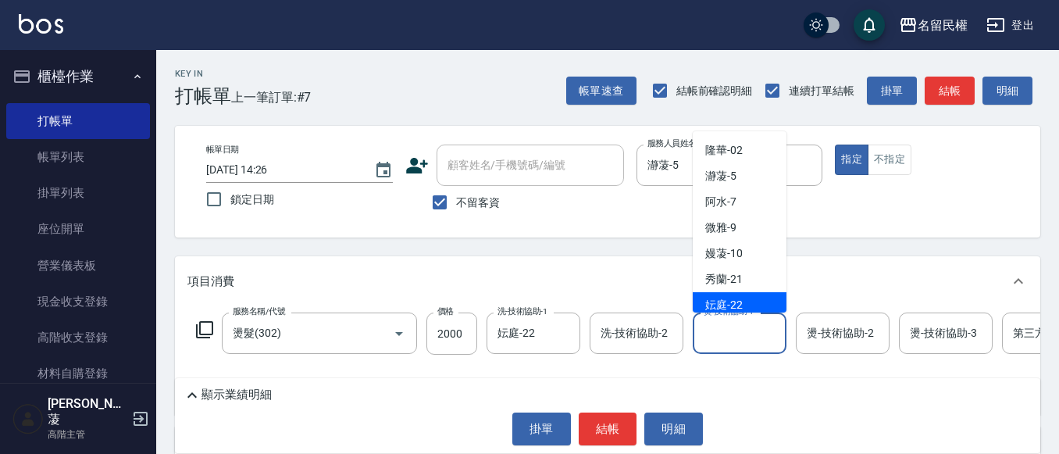
click at [747, 295] on div "妘庭 -22" at bounding box center [740, 305] width 94 height 26
type input "妘庭-22"
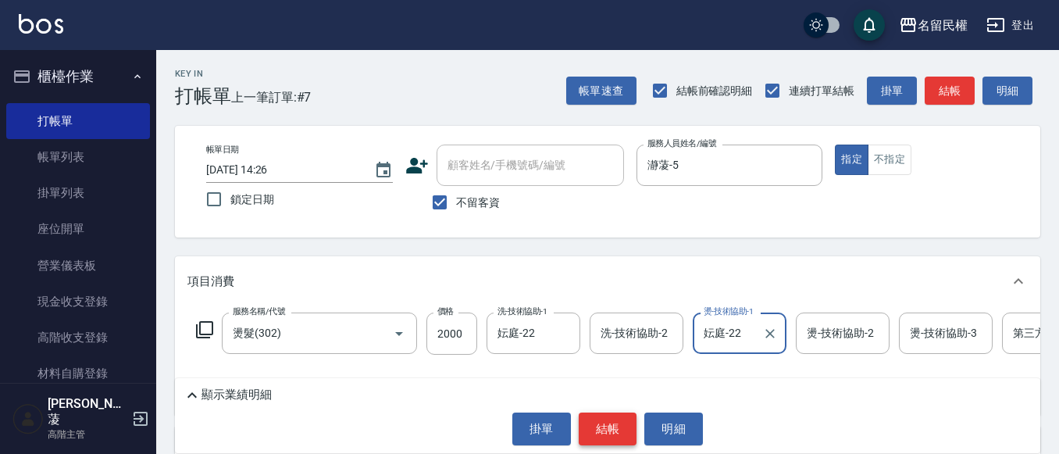
click at [609, 420] on button "結帳" at bounding box center [608, 429] width 59 height 33
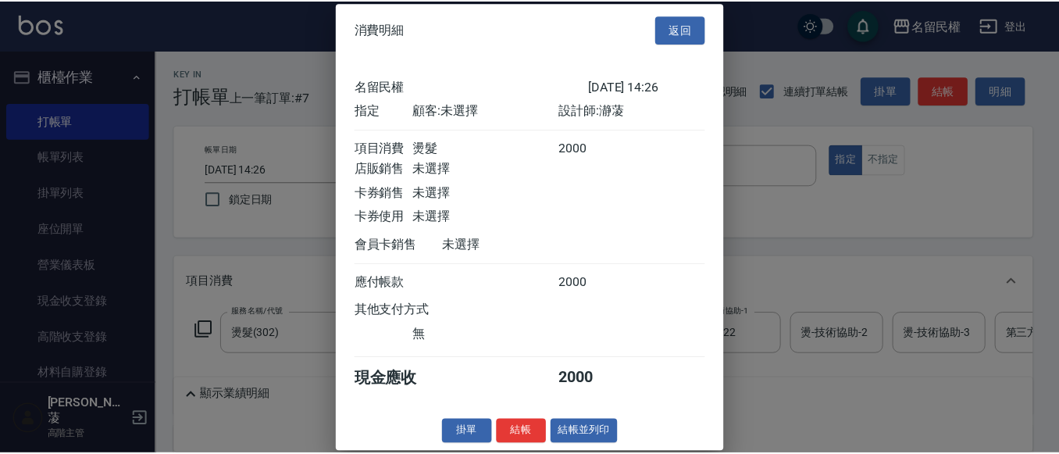
scroll to position [20, 0]
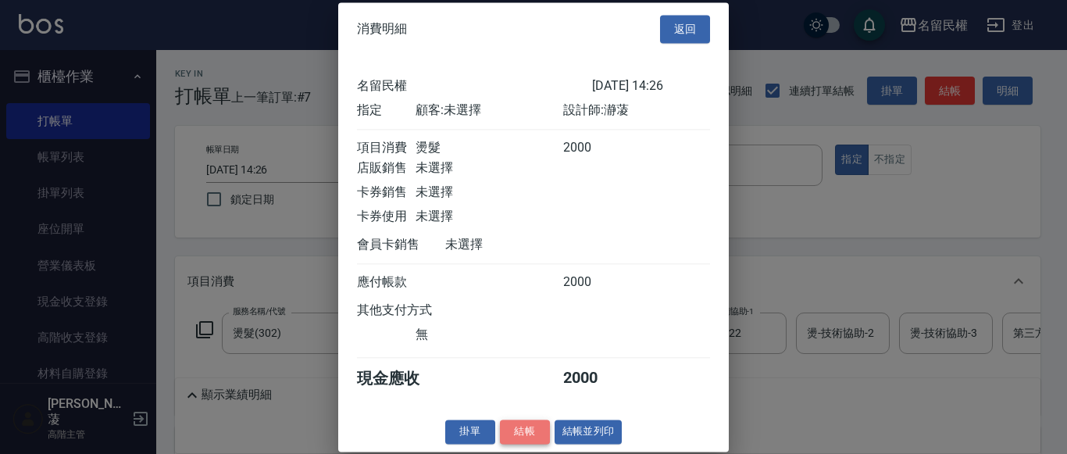
click at [510, 430] on button "結帳" at bounding box center [525, 432] width 50 height 24
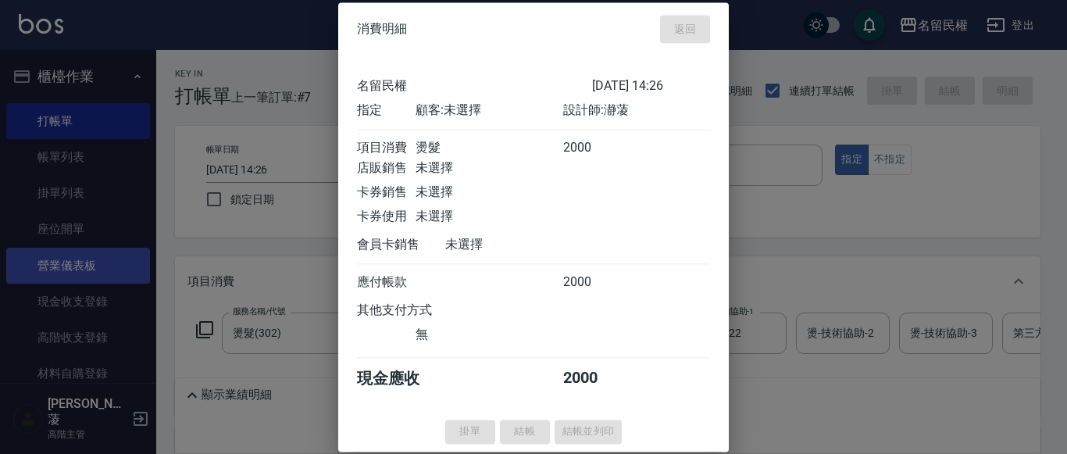
type input "[DATE] 14:27"
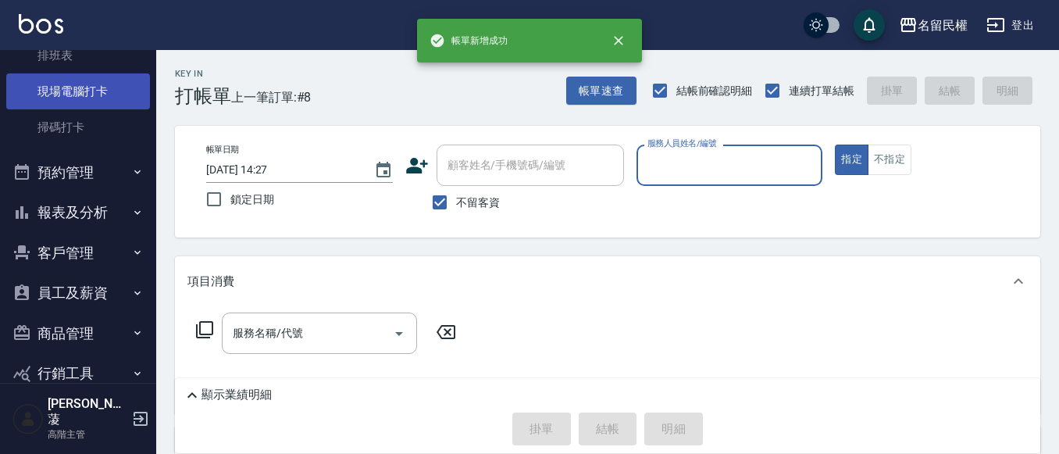
scroll to position [446, 0]
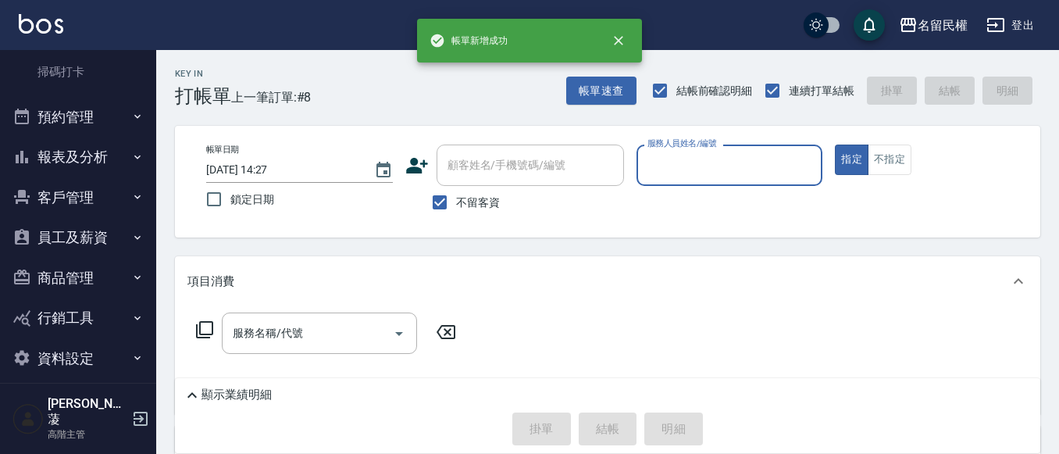
click at [103, 153] on button "報表及分析" at bounding box center [78, 157] width 144 height 41
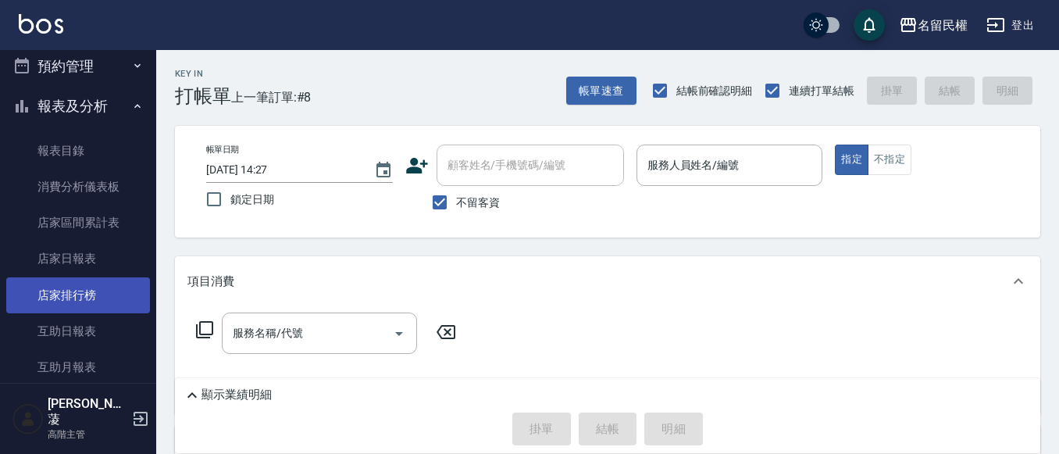
scroll to position [524, 0]
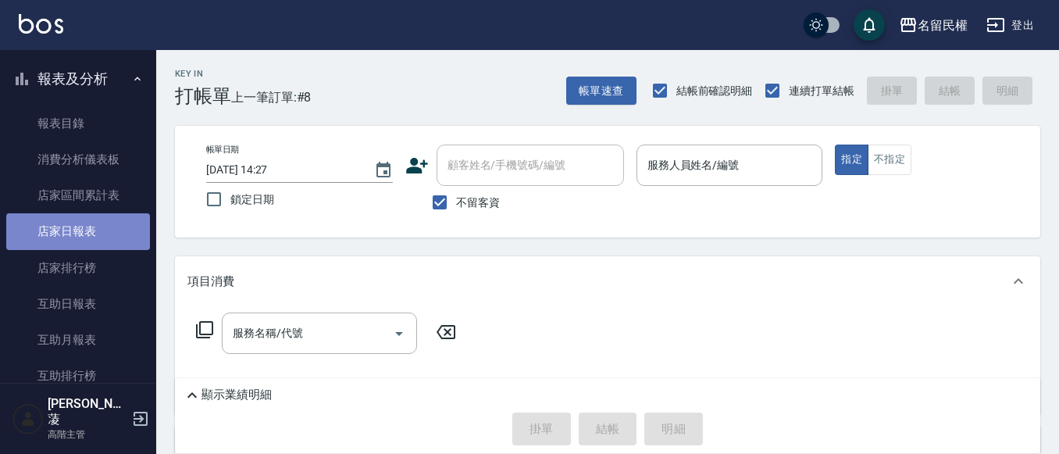
click at [88, 230] on link "店家日報表" at bounding box center [78, 231] width 144 height 36
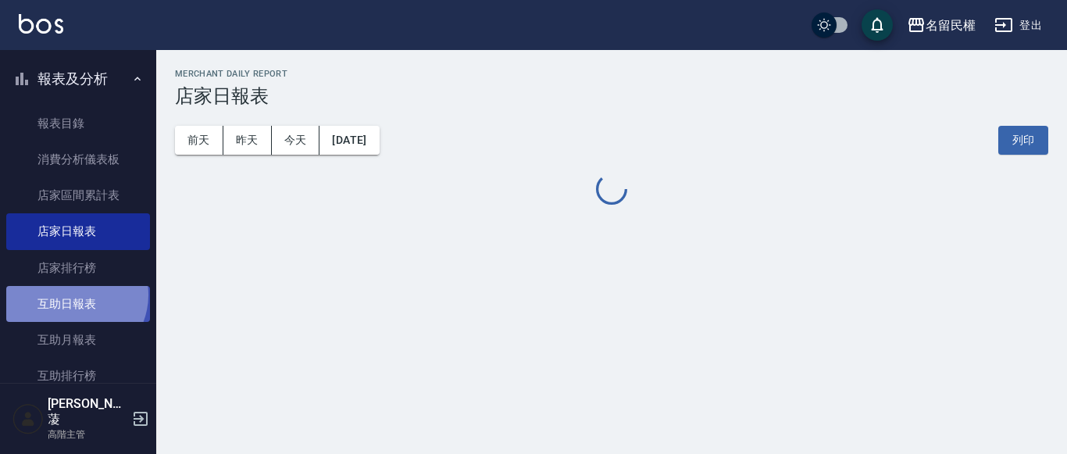
click at [73, 295] on link "互助日報表" at bounding box center [78, 304] width 144 height 36
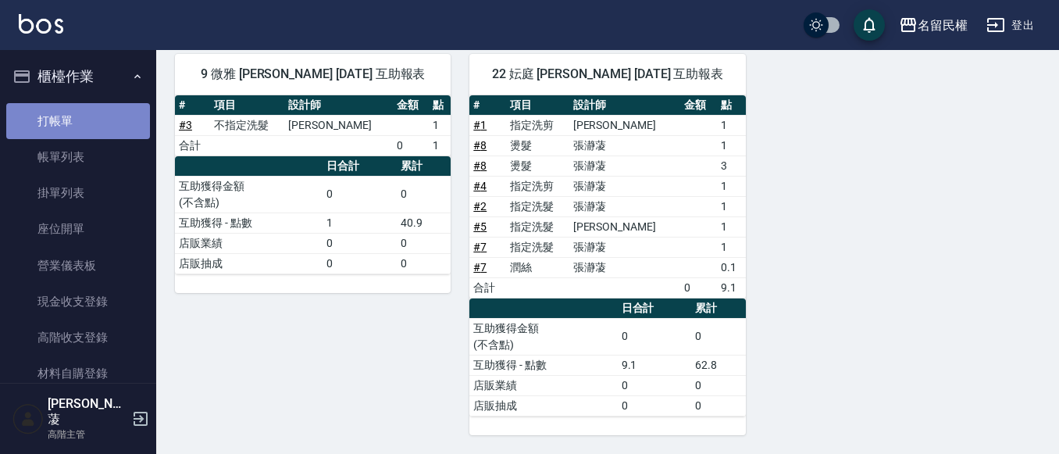
click at [104, 121] on link "打帳單" at bounding box center [78, 121] width 144 height 36
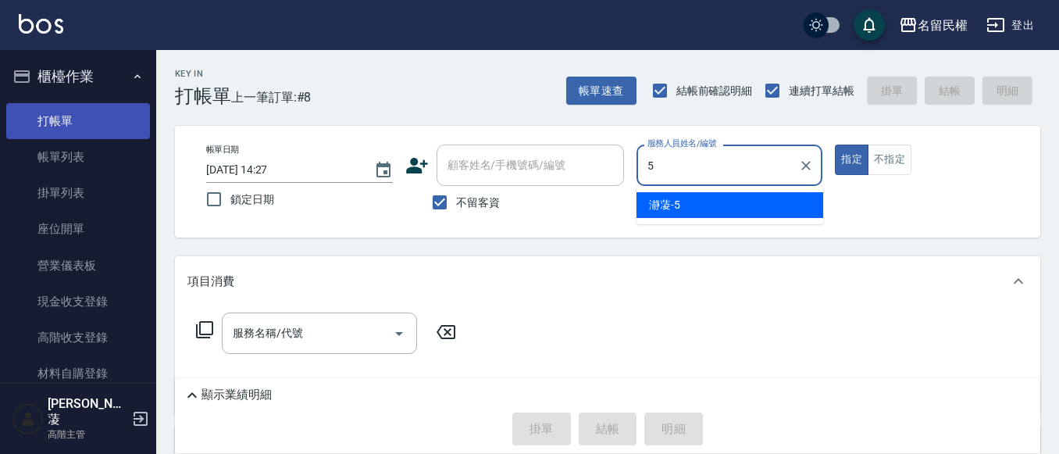
type input "瀞蓤-5"
type button "true"
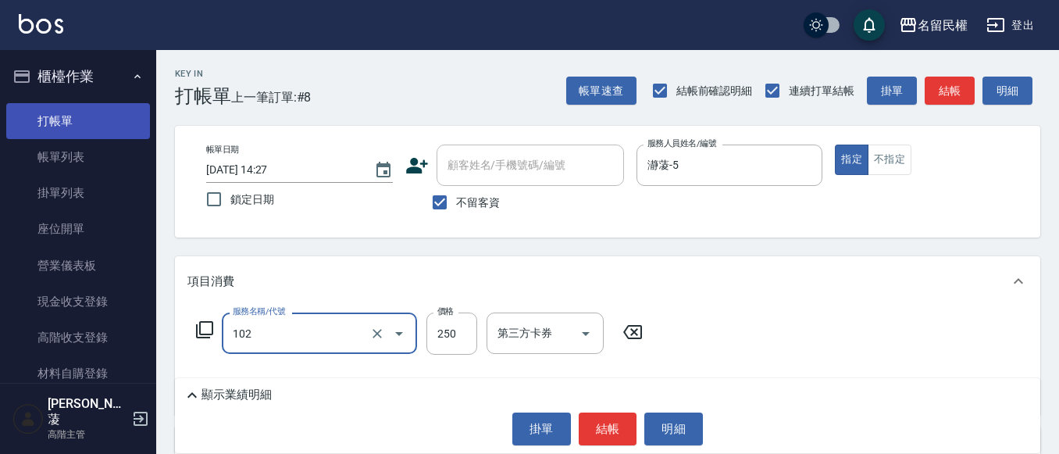
type input "指定洗髮(102)"
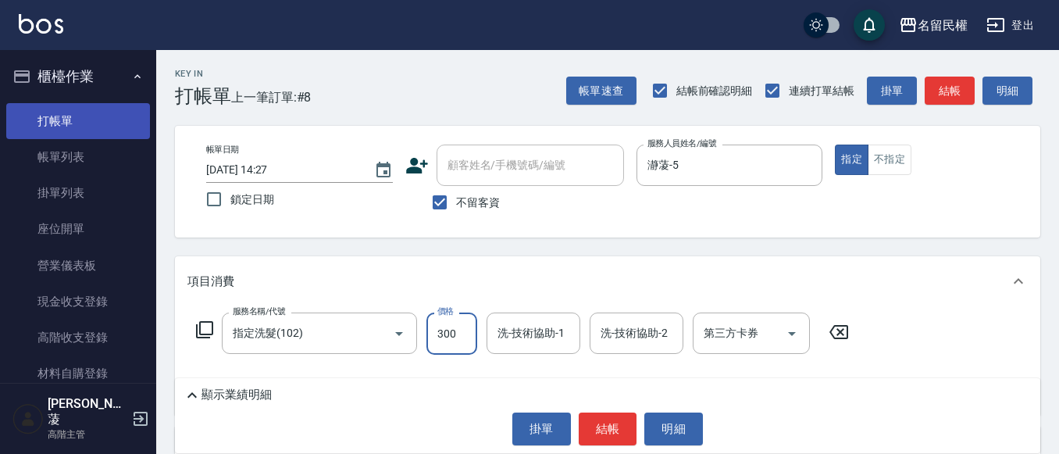
type input "300"
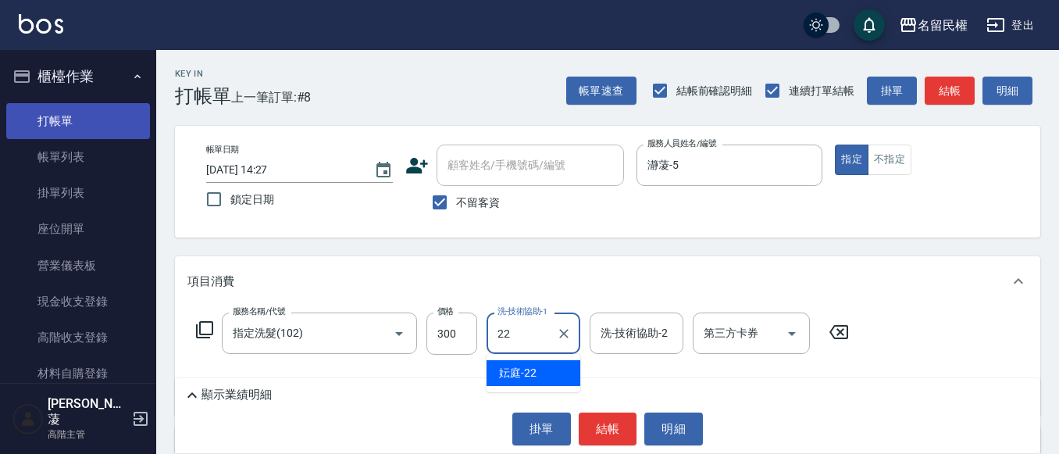
type input "妘庭-22"
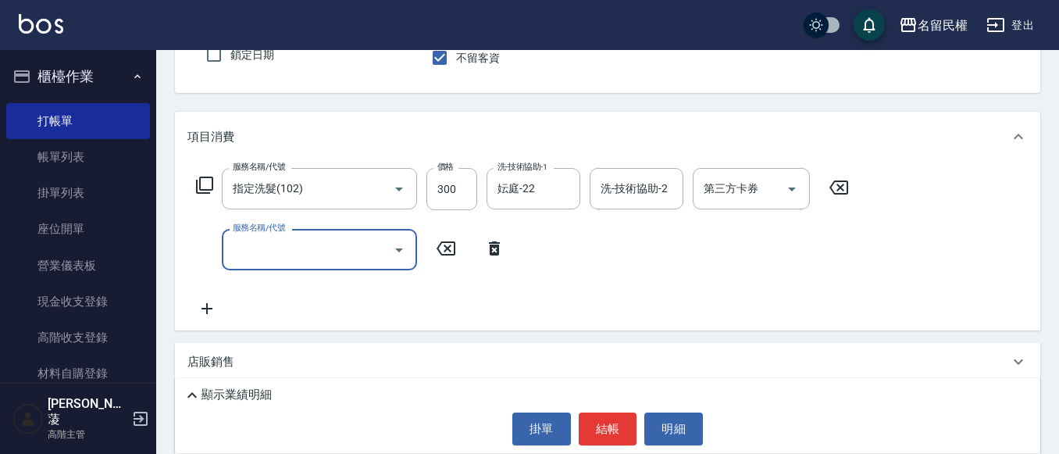
scroll to position [156, 0]
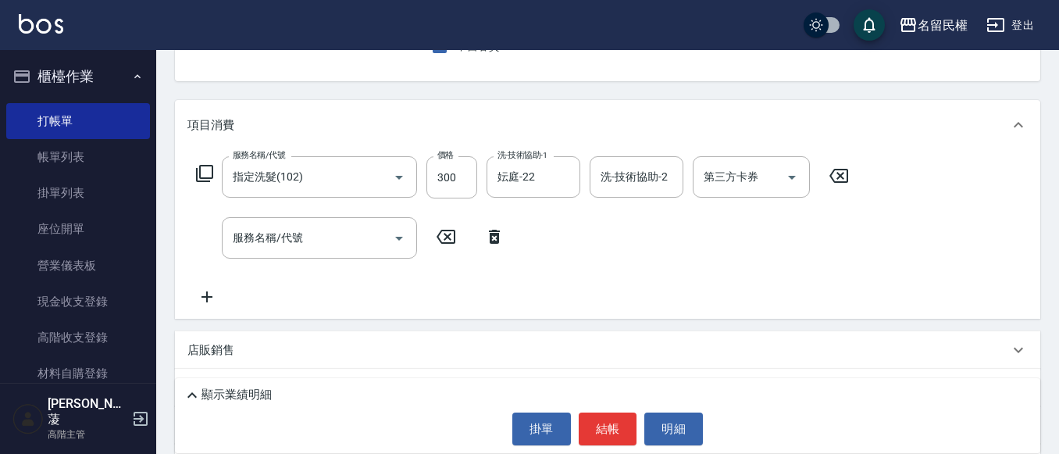
click at [493, 238] on icon at bounding box center [494, 236] width 39 height 19
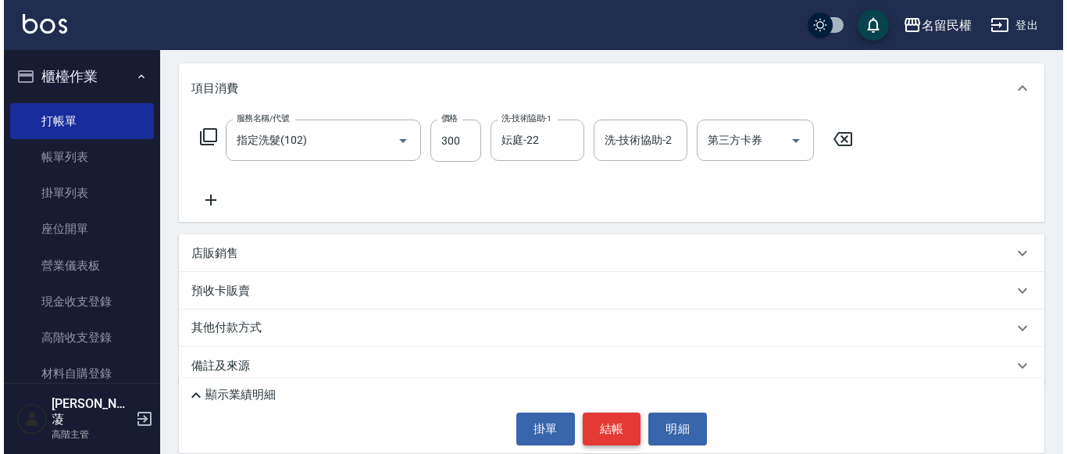
scroll to position [209, 0]
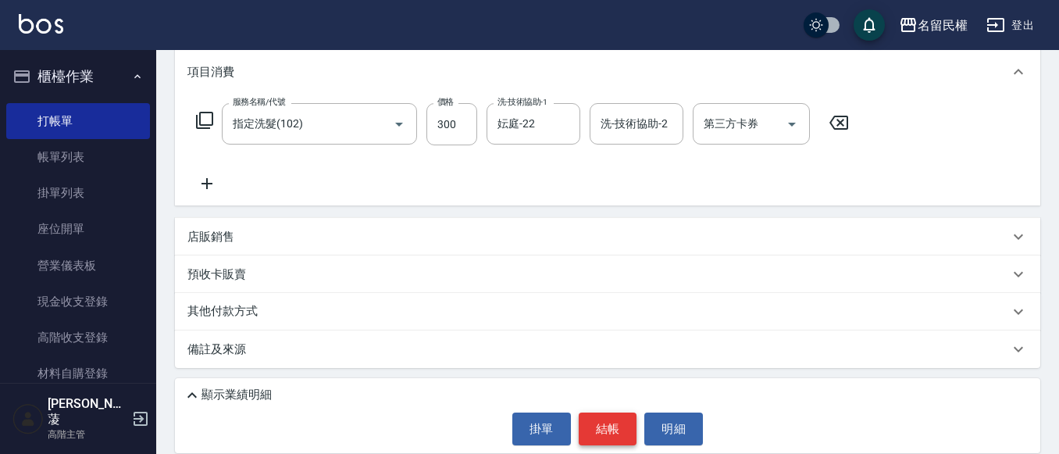
click at [614, 421] on button "結帳" at bounding box center [608, 429] width 59 height 33
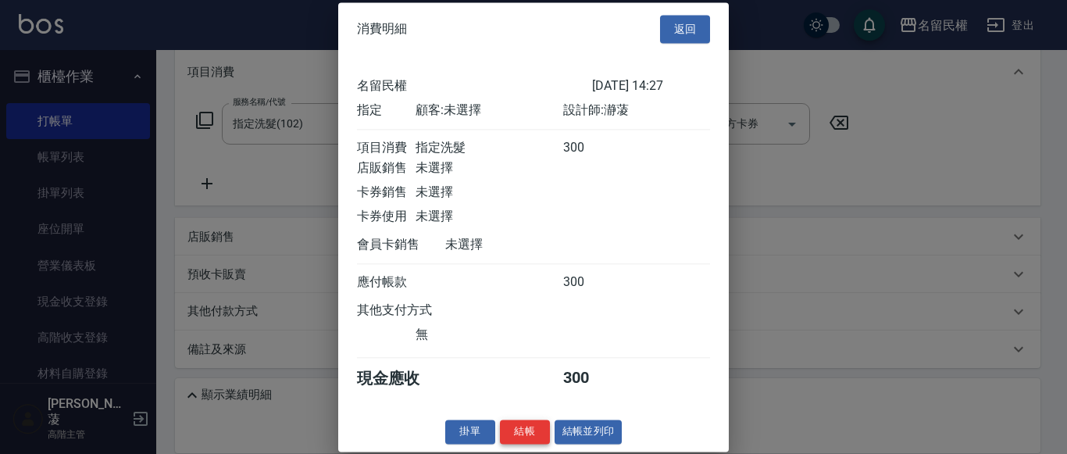
click at [519, 444] on button "結帳" at bounding box center [525, 432] width 50 height 24
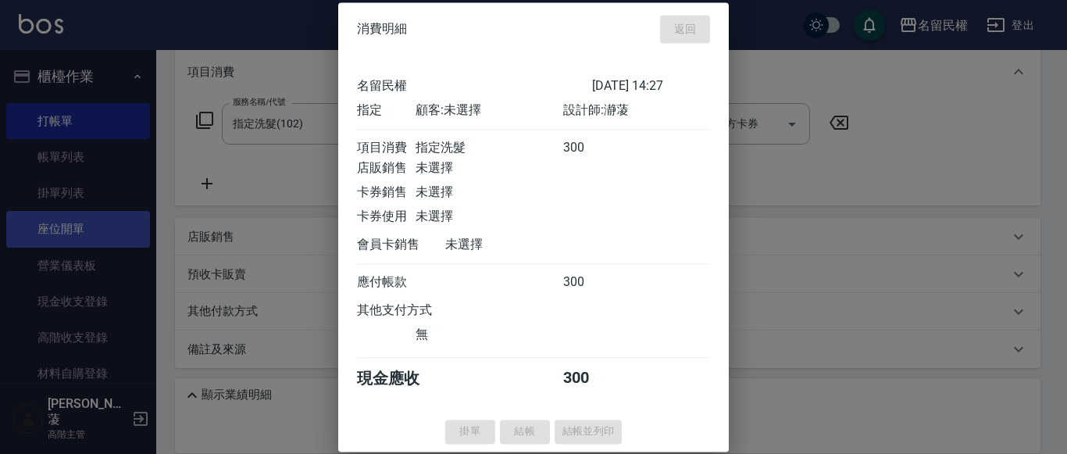
type input "[DATE] 14:55"
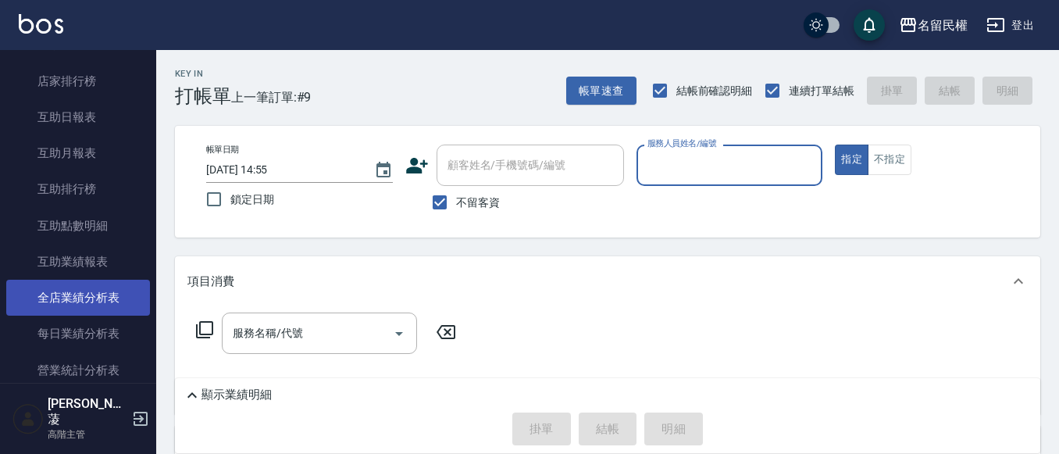
scroll to position [859, 0]
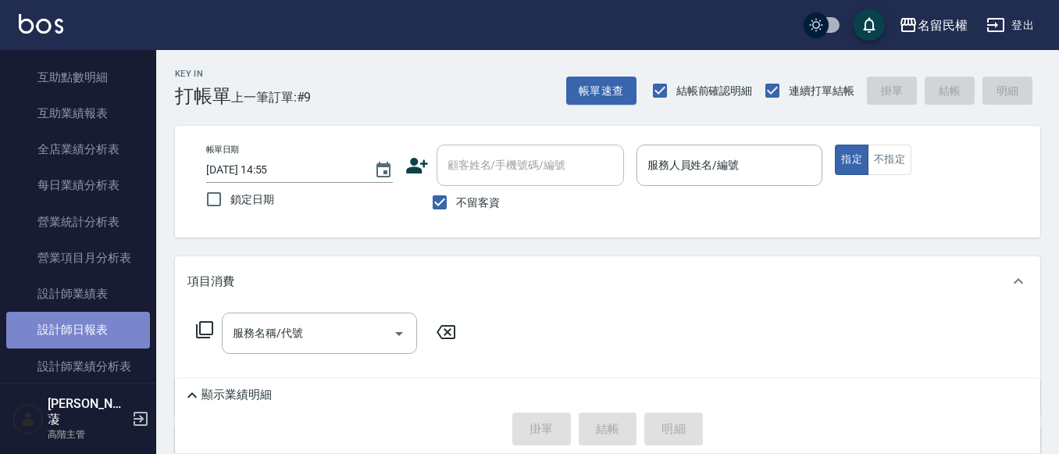
click at [80, 325] on link "設計師日報表" at bounding box center [78, 330] width 144 height 36
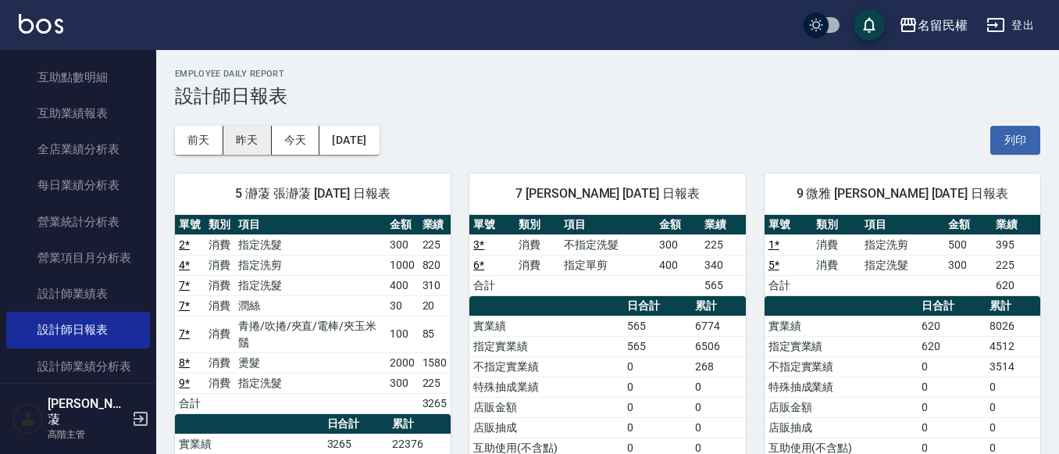
click at [265, 144] on button "昨天" at bounding box center [247, 140] width 48 height 29
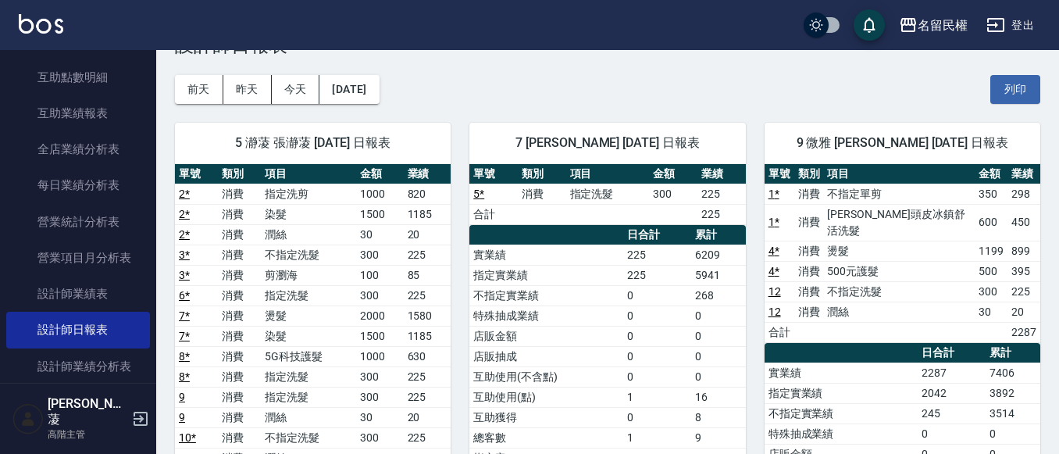
scroll to position [78, 0]
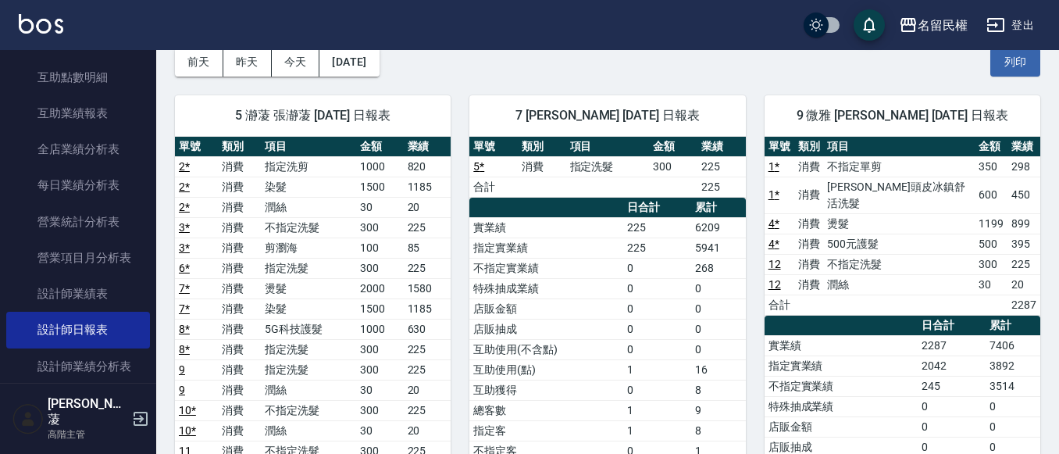
click at [207, 72] on button "前天" at bounding box center [199, 62] width 48 height 29
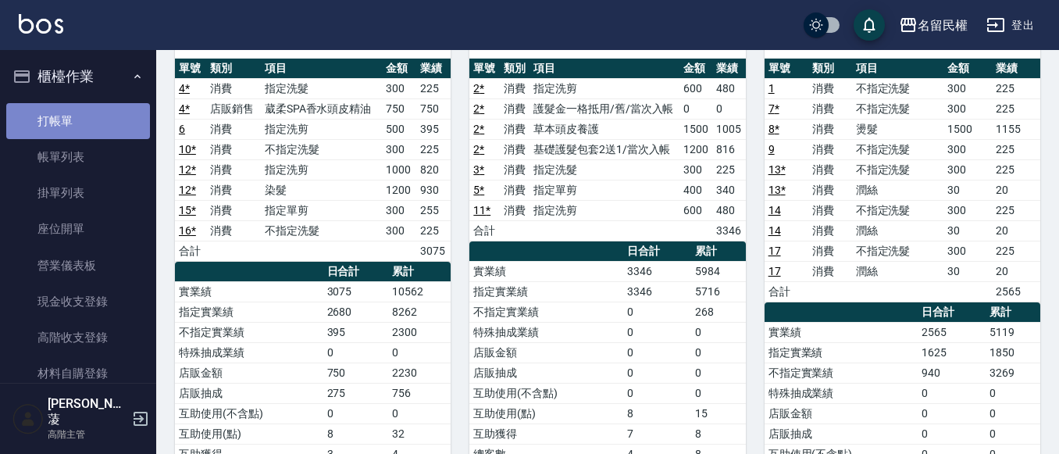
click at [120, 126] on link "打帳單" at bounding box center [78, 121] width 144 height 36
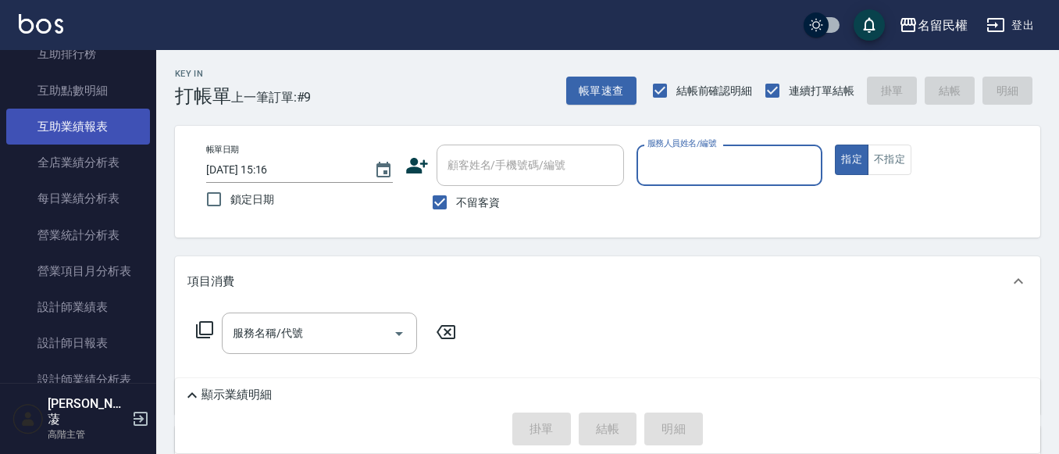
scroll to position [859, 0]
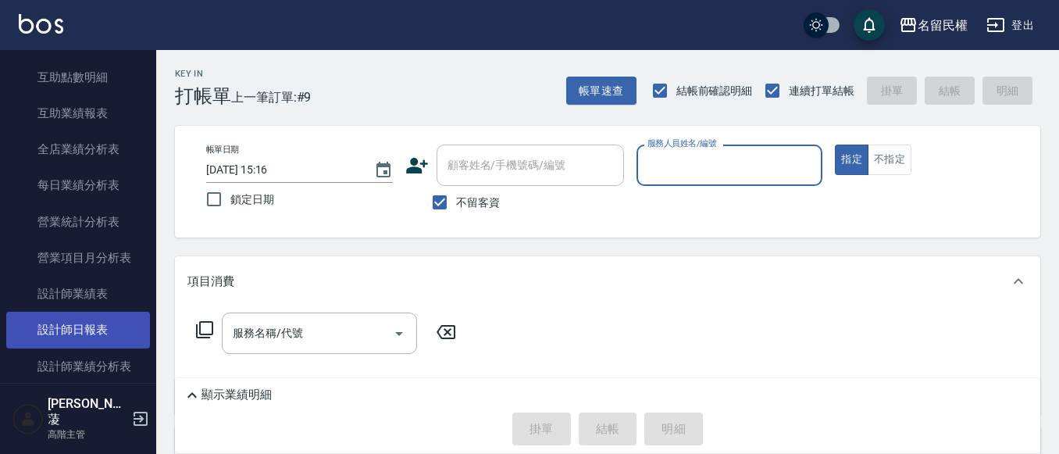
click at [98, 319] on link "設計師日報表" at bounding box center [78, 330] width 144 height 36
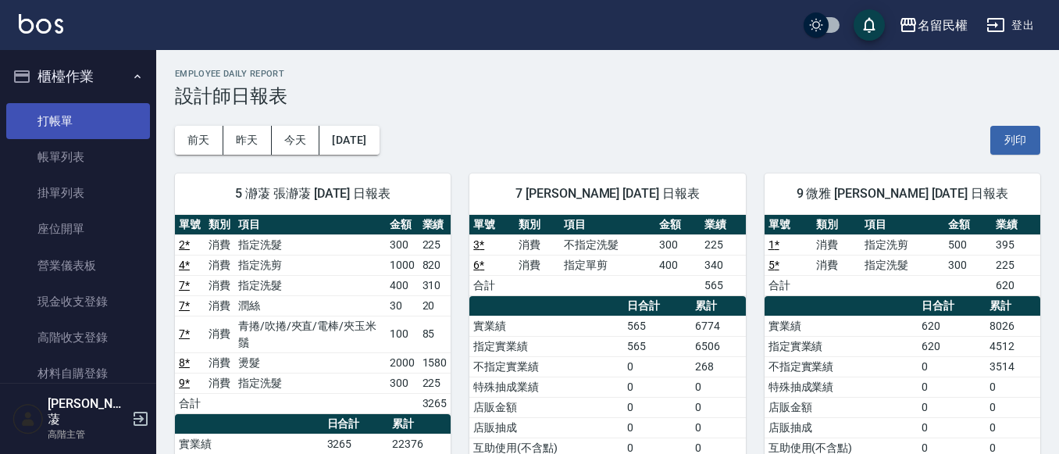
click at [91, 135] on link "打帳單" at bounding box center [78, 121] width 144 height 36
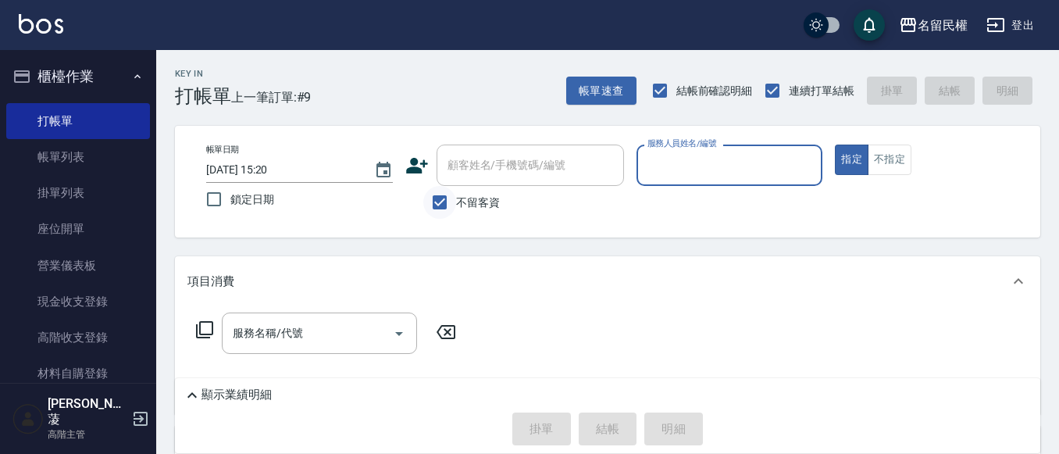
click at [433, 202] on input "不留客資" at bounding box center [439, 202] width 33 height 33
checkbox input "false"
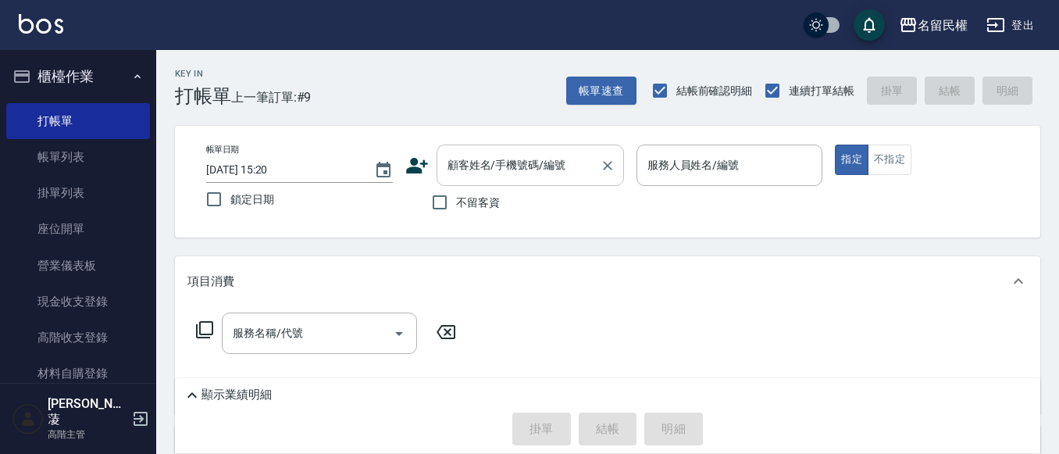
click at [520, 155] on div "顧客姓名/手機號碼/編號 顧客姓名/手機號碼/編號" at bounding box center [531, 165] width 188 height 41
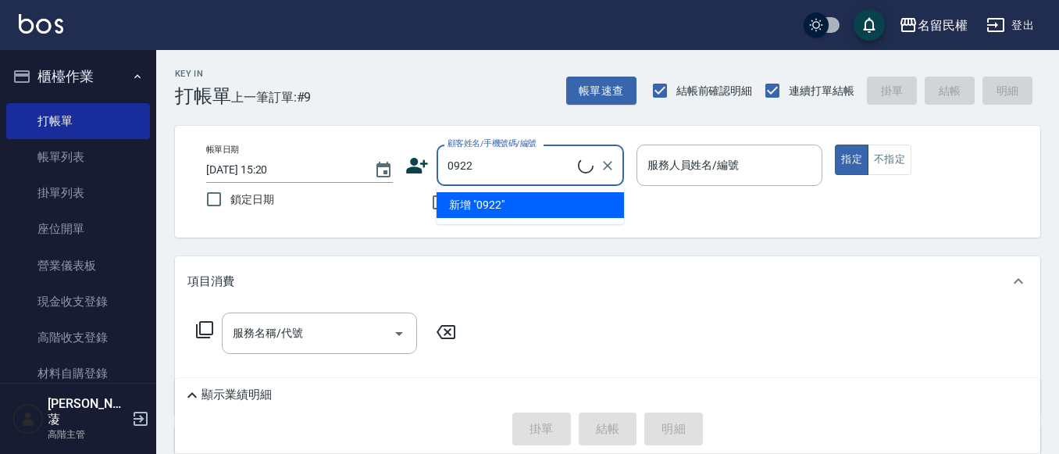
type input "[PERSON_NAME]/0922227399/6400"
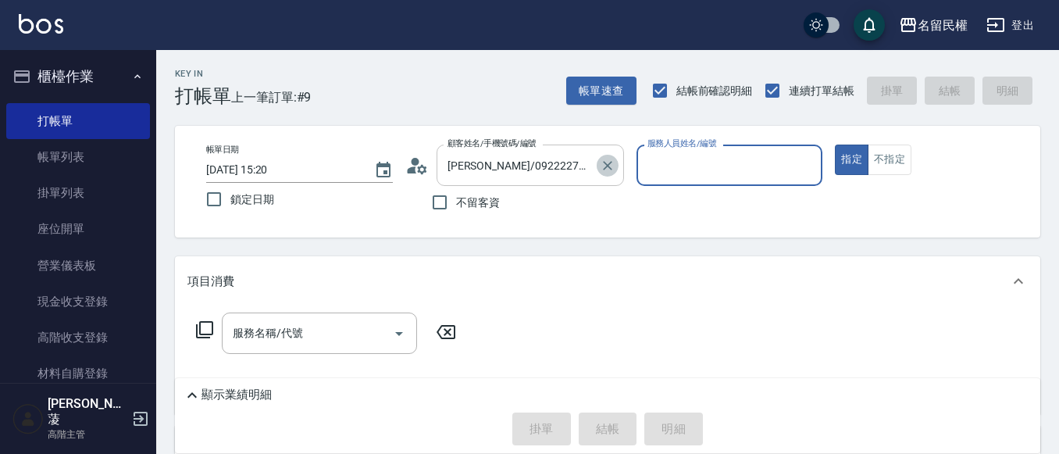
click at [606, 166] on icon "Clear" at bounding box center [607, 165] width 9 height 9
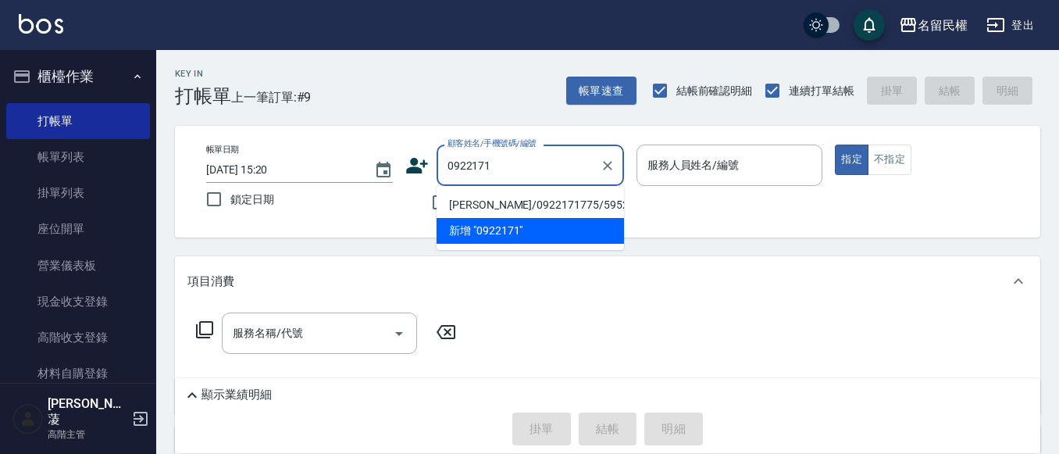
click at [578, 206] on li "[PERSON_NAME]/0922171775/5952" at bounding box center [531, 205] width 188 height 26
type input "[PERSON_NAME]/0922171775/5952"
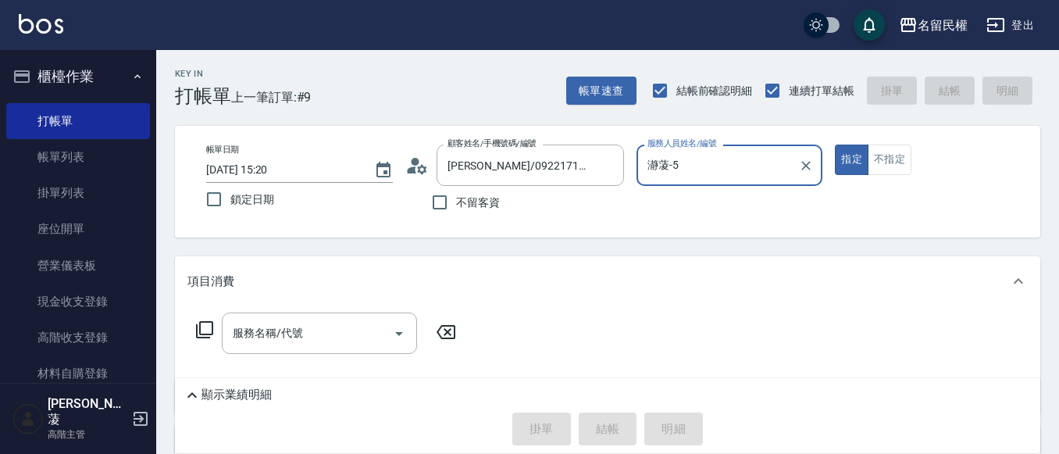
type input "瀞蓤-5"
click at [423, 152] on div "顧客姓名/手機號碼/編號 [PERSON_NAME]/0922171775/5952 顧客姓名/手機號碼/編號" at bounding box center [514, 165] width 219 height 41
click at [419, 163] on icon at bounding box center [416, 165] width 23 height 23
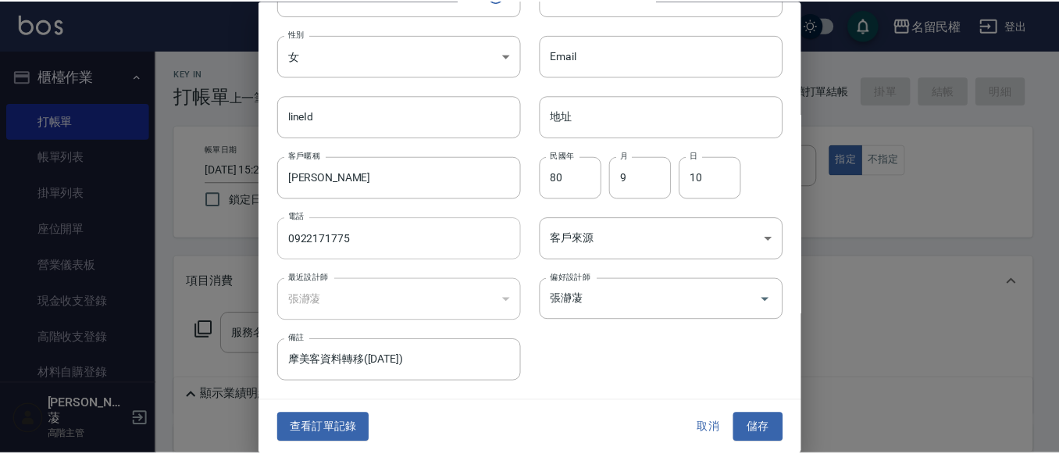
scroll to position [88, 0]
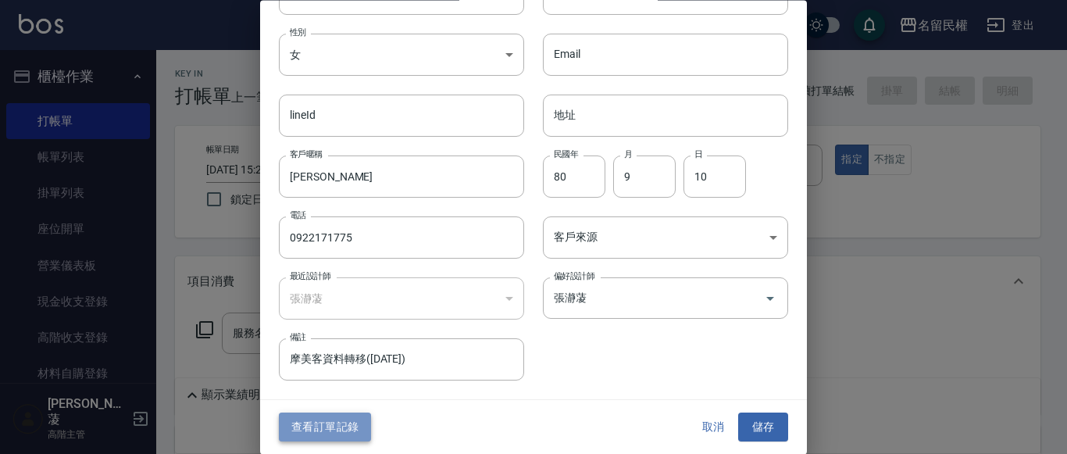
click at [326, 417] on button "查看訂單記錄" at bounding box center [325, 427] width 92 height 29
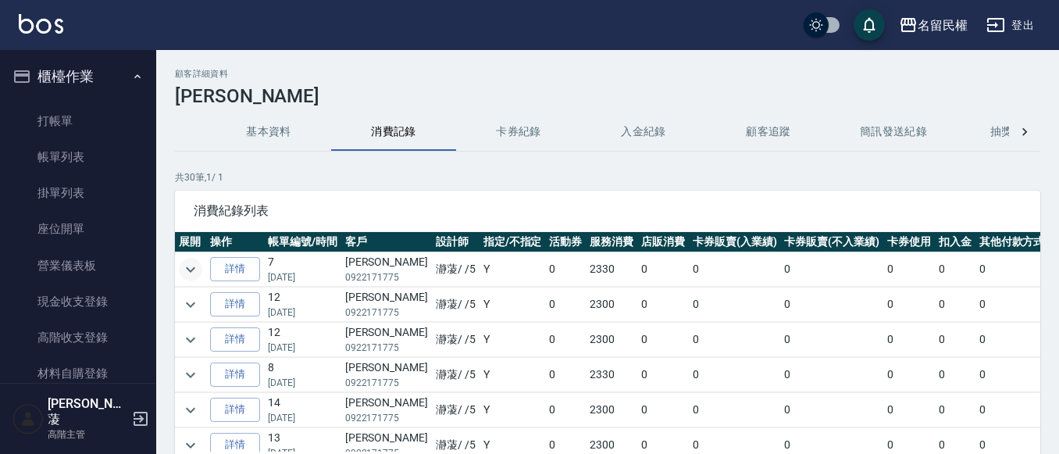
click at [186, 268] on icon "expand row" at bounding box center [190, 269] width 19 height 19
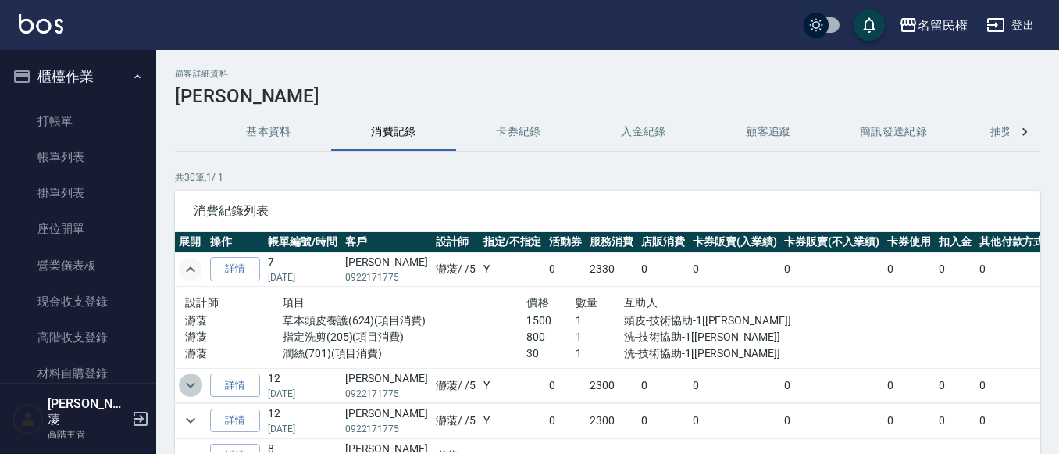
click at [191, 373] on button "expand row" at bounding box center [190, 384] width 23 height 23
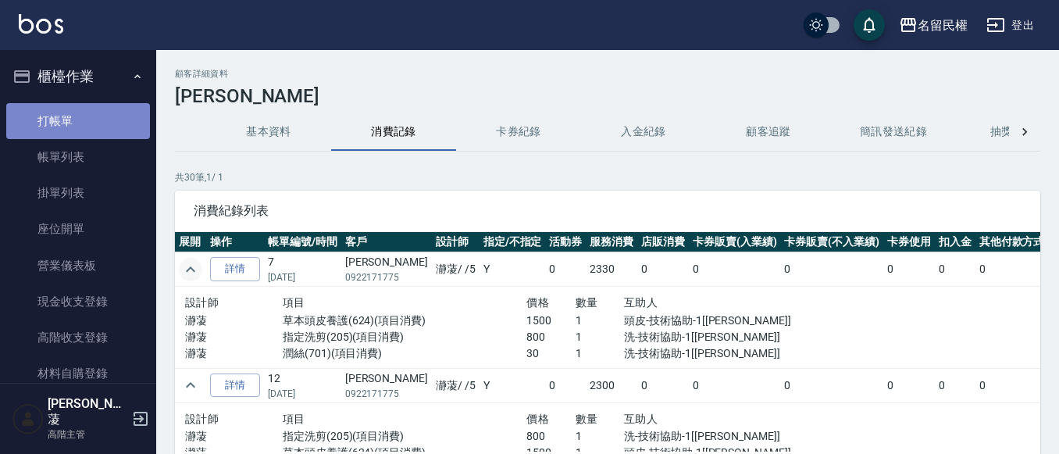
click at [113, 123] on link "打帳單" at bounding box center [78, 121] width 144 height 36
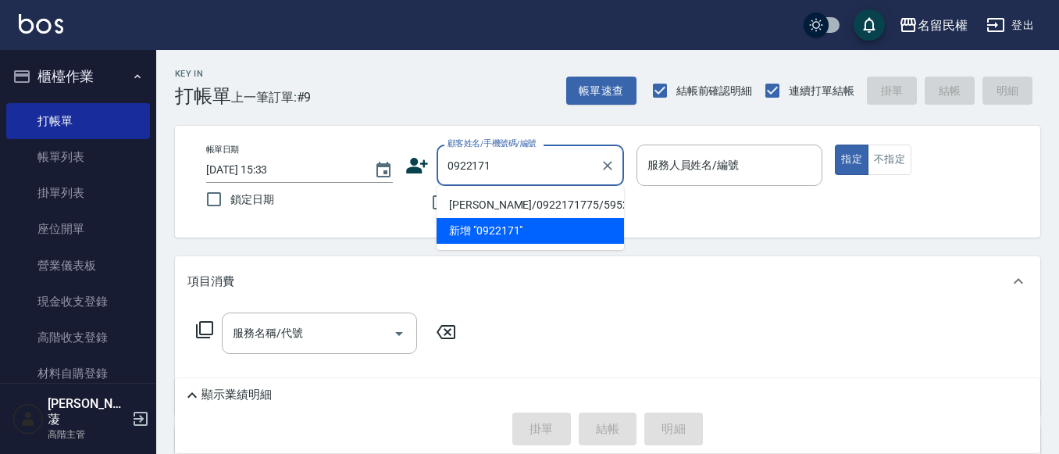
click at [570, 202] on li "[PERSON_NAME]/0922171775/5952" at bounding box center [531, 205] width 188 height 26
type input "[PERSON_NAME]/0922171775/5952"
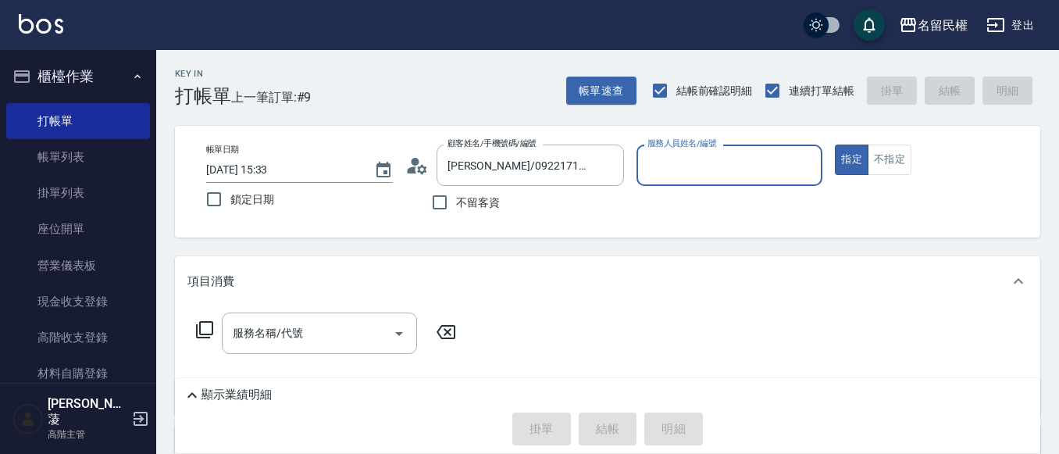
type input "瀞蓤-5"
click at [332, 322] on input "服務名稱/代號" at bounding box center [308, 333] width 158 height 27
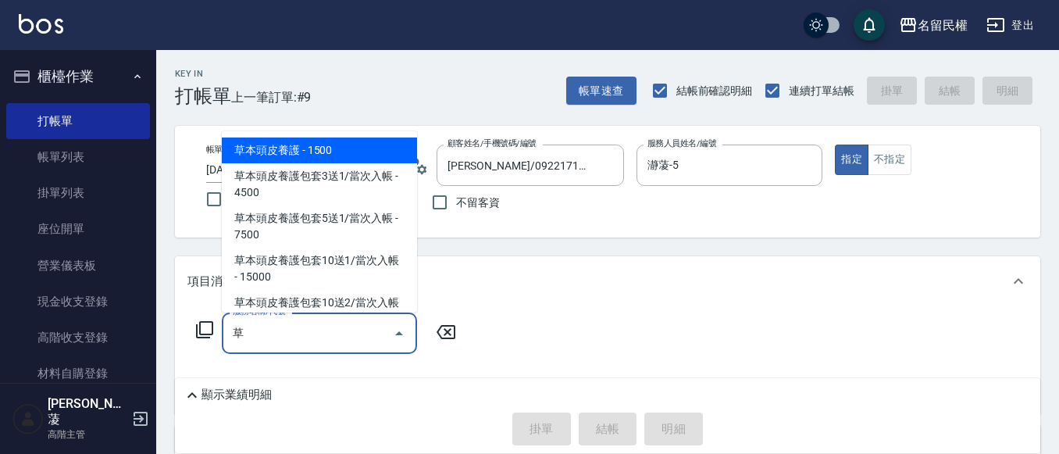
click at [367, 147] on span "草本頭皮養護 - 1500" at bounding box center [319, 151] width 195 height 26
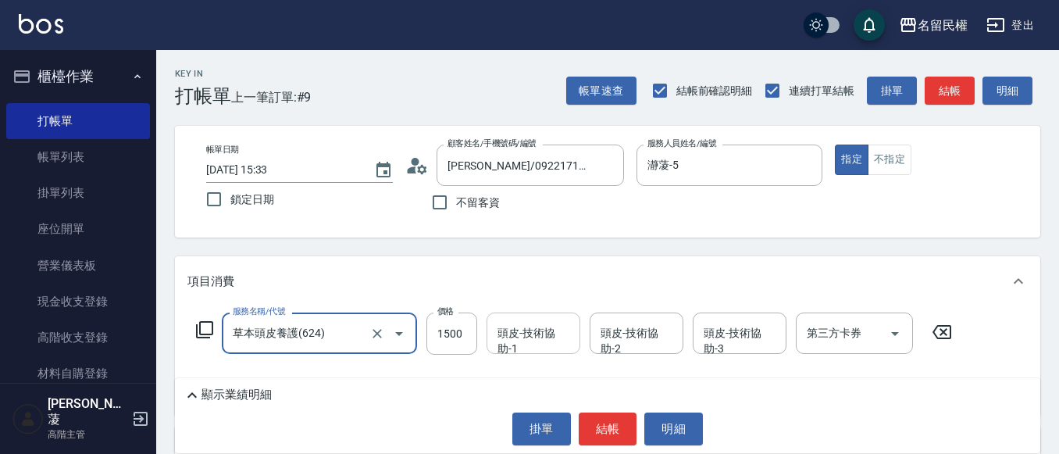
type input "草本頭皮養護(624)"
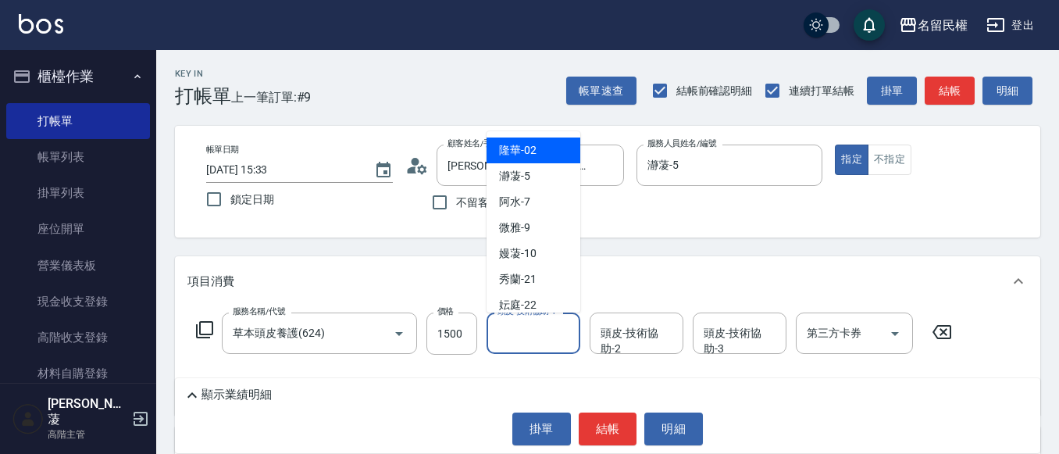
click at [540, 329] on input "頭皮-技術協助-1" at bounding box center [534, 333] width 80 height 27
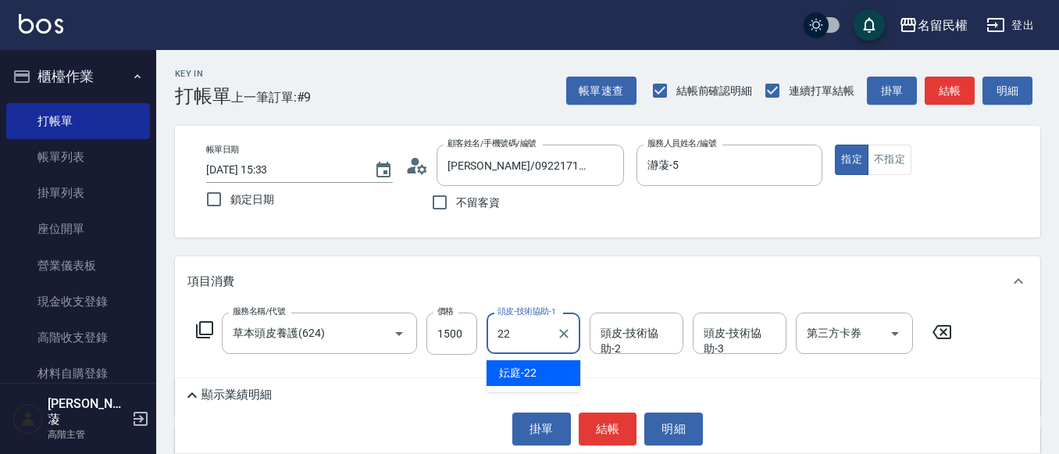
type input "妘庭-22"
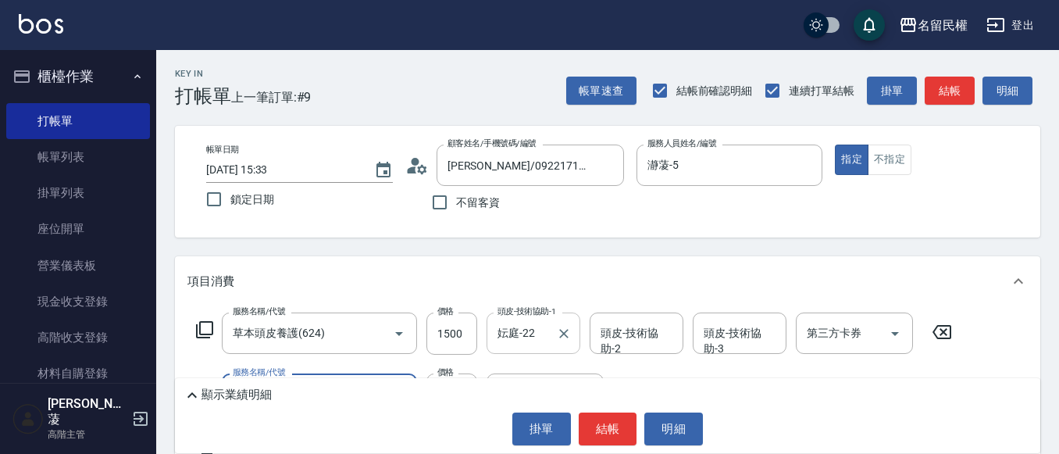
type input "指定洗剪(205)"
type input "800"
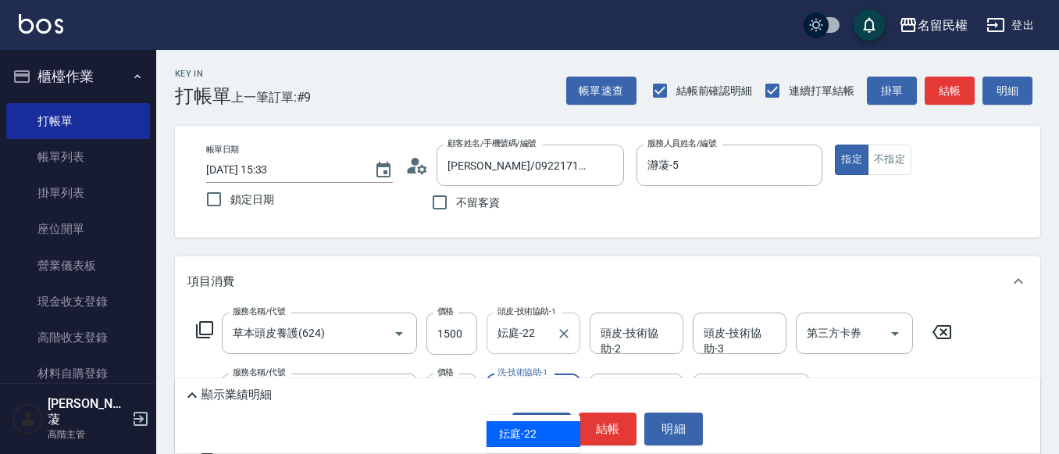
type input "妘庭-22"
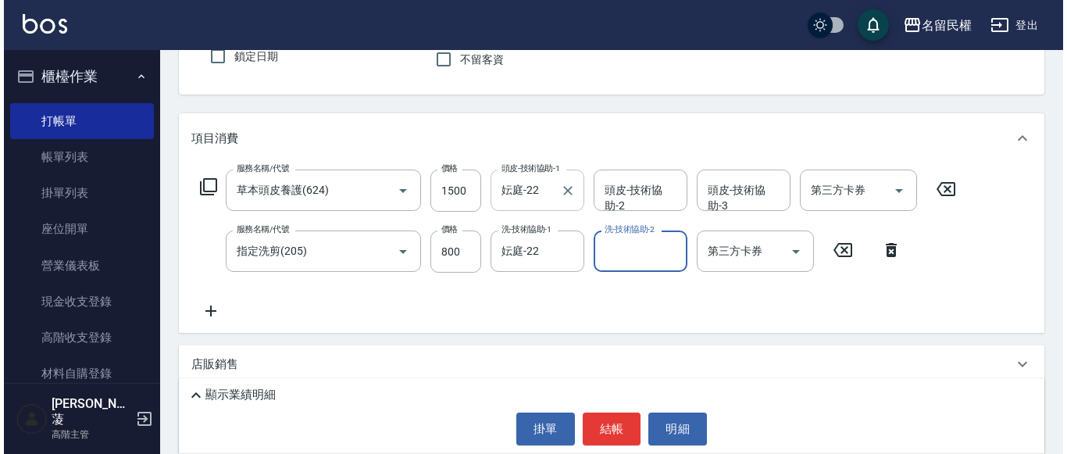
scroll to position [156, 0]
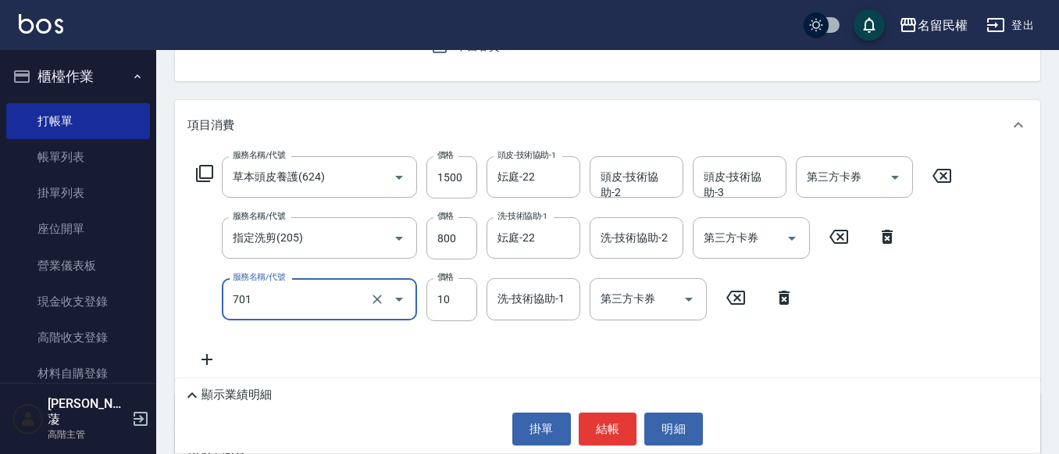
type input "[PERSON_NAME](701)"
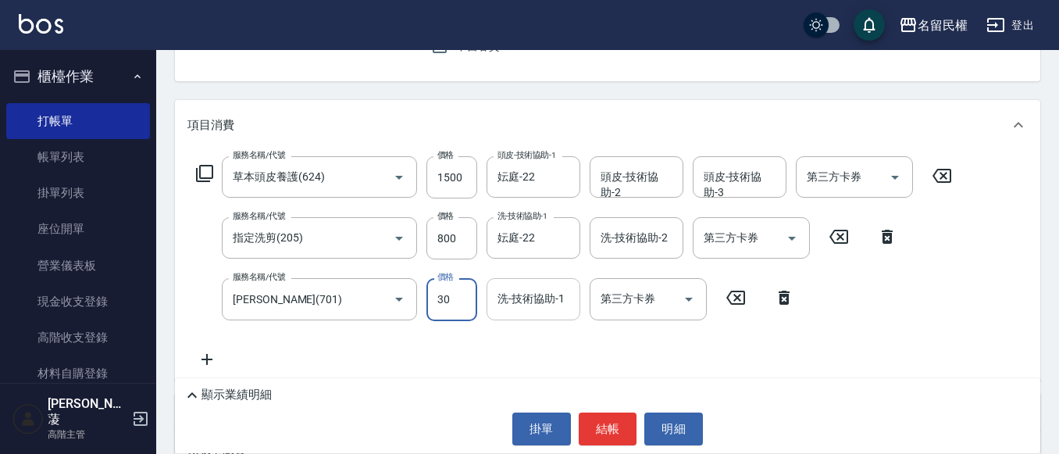
type input "30"
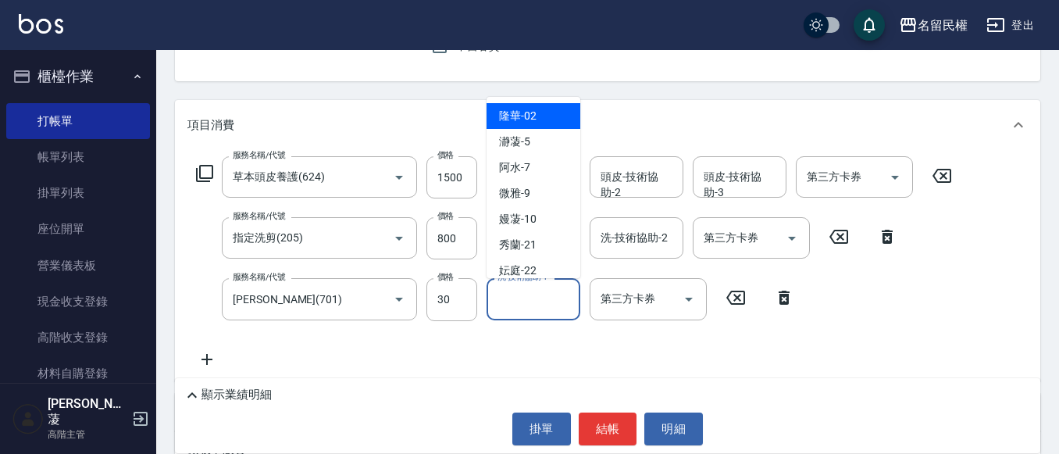
click at [516, 307] on input "洗-技術協助-1" at bounding box center [534, 298] width 80 height 27
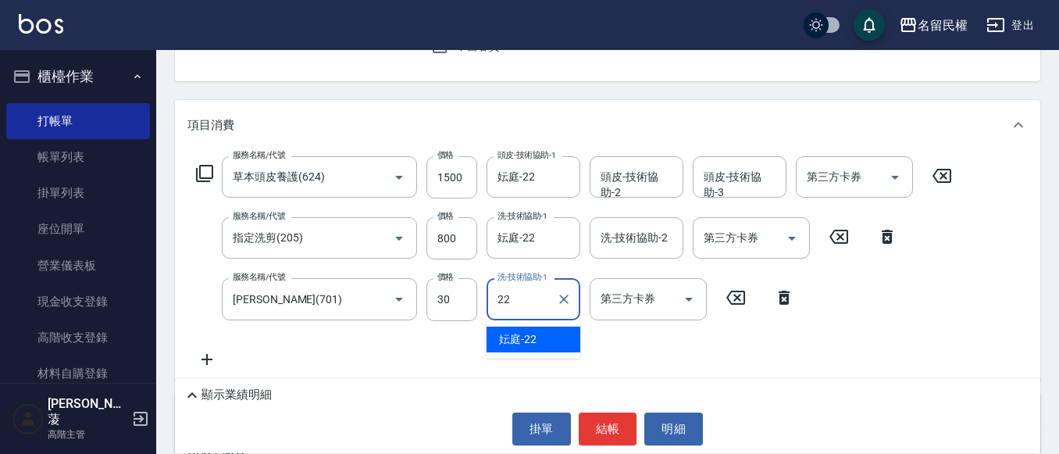
type input "妘庭-22"
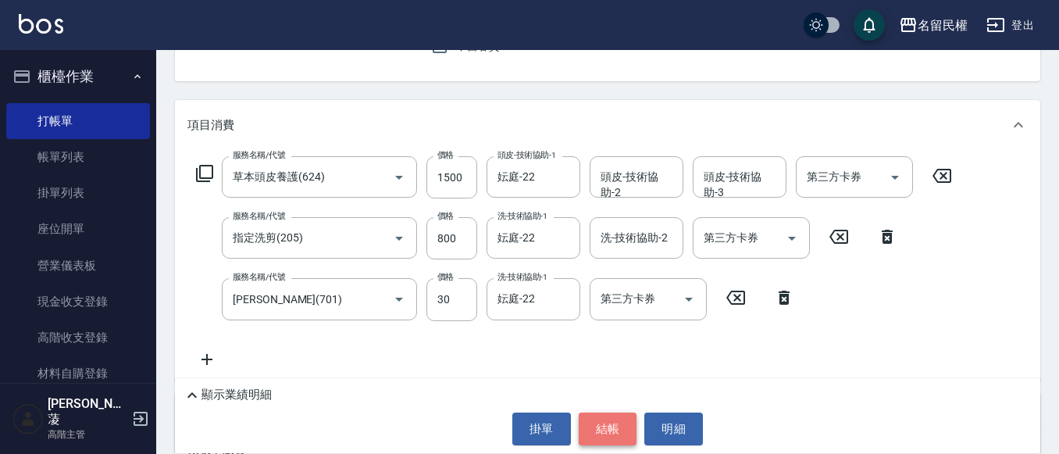
click at [605, 441] on button "結帳" at bounding box center [608, 429] width 59 height 33
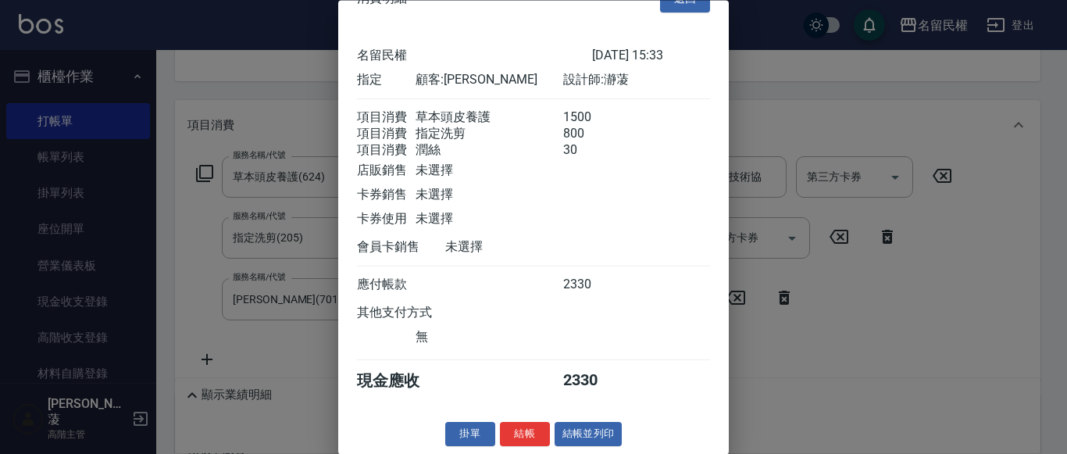
scroll to position [58, 0]
click at [512, 429] on button "結帳" at bounding box center [525, 435] width 50 height 24
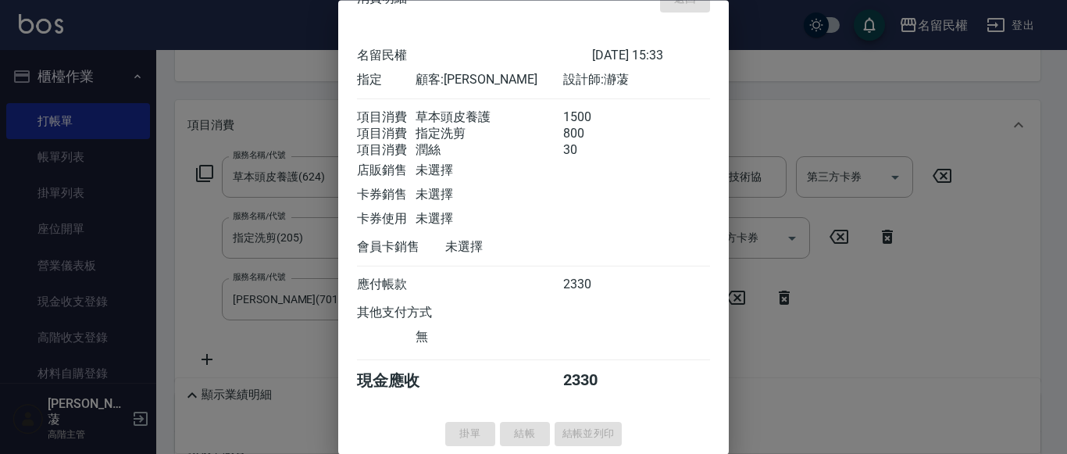
type input "[DATE] 15:34"
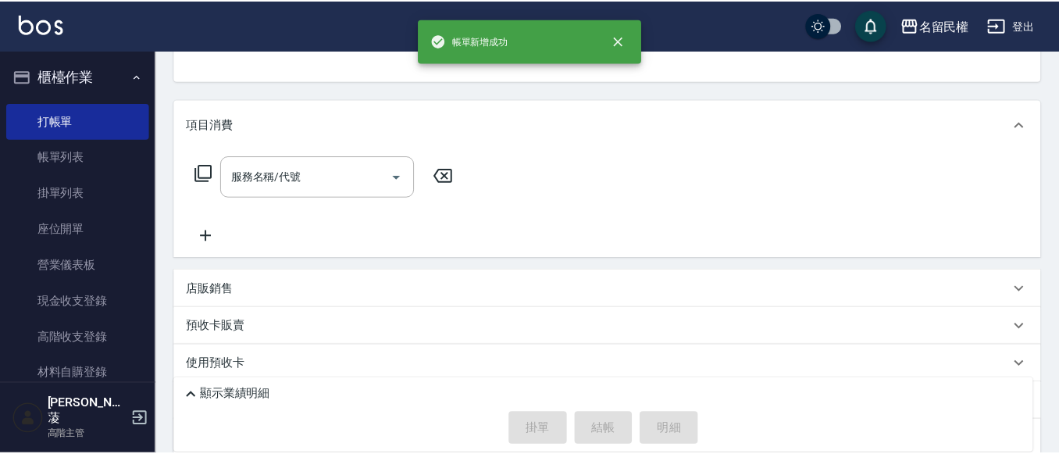
scroll to position [152, 0]
